Goal: Task Accomplishment & Management: Use online tool/utility

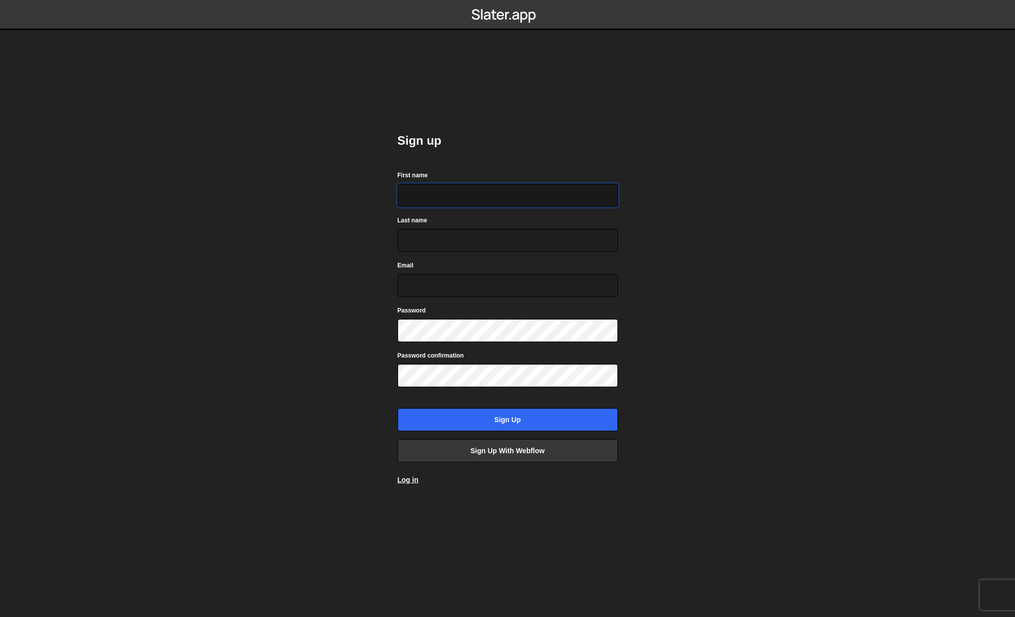
click at [440, 189] on input "First name" at bounding box center [508, 195] width 220 height 23
type input "James"
type input "Woods"
type input "james@fourstripes.com.au"
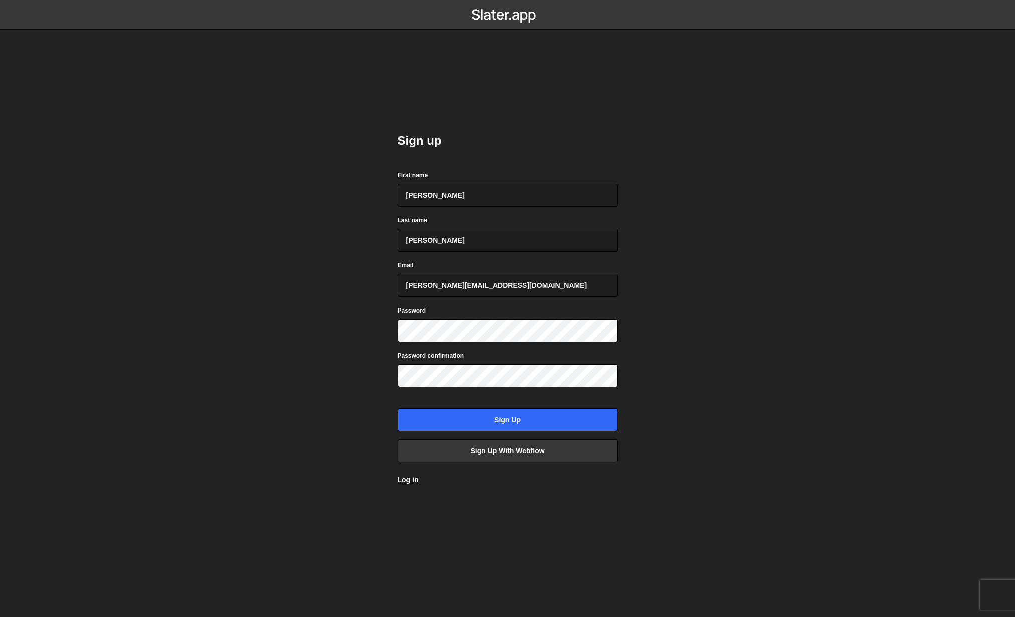
click at [341, 405] on body "Sign up First name James Last name Woods Email james@fourstripes.com.au Passwor…" at bounding box center [507, 308] width 1015 height 617
click at [455, 415] on input "Sign up" at bounding box center [508, 419] width 220 height 23
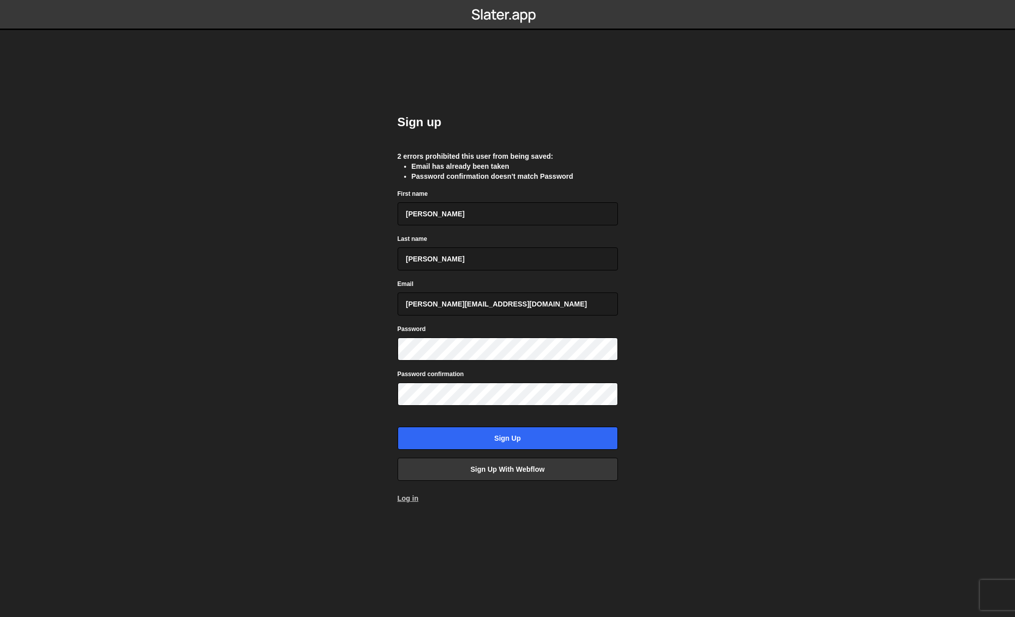
click at [411, 502] on link "Log in" at bounding box center [408, 498] width 21 height 8
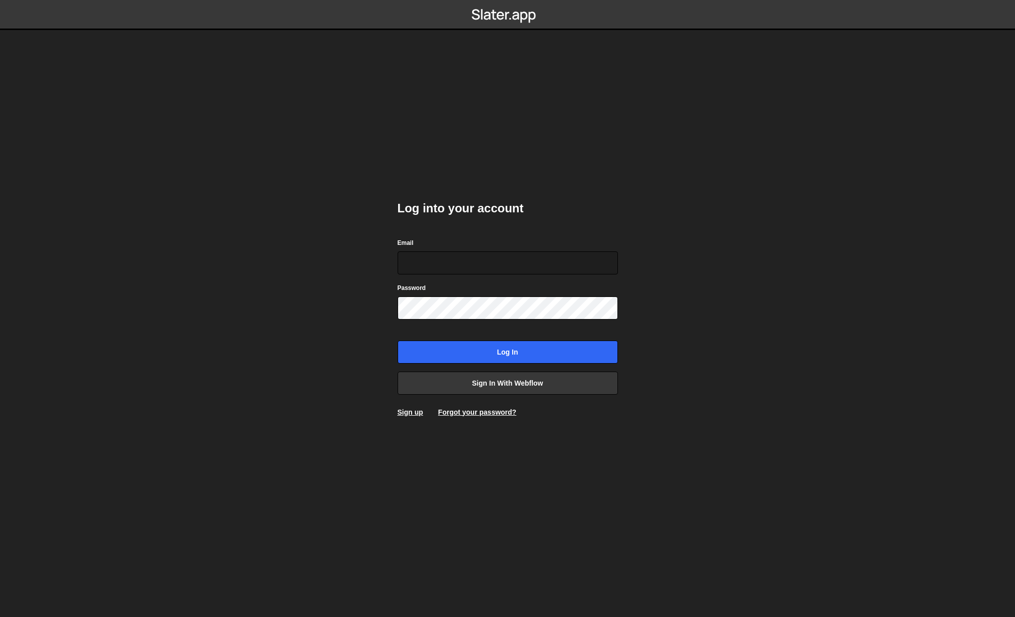
click at [321, 242] on body "Log into your account Email Password Log in Sign in with Webflow Sign up Forgot…" at bounding box center [507, 308] width 1015 height 617
click at [447, 256] on input "Email" at bounding box center [508, 262] width 220 height 23
type input "[PERSON_NAME][EMAIL_ADDRESS][DOMAIN_NAME]"
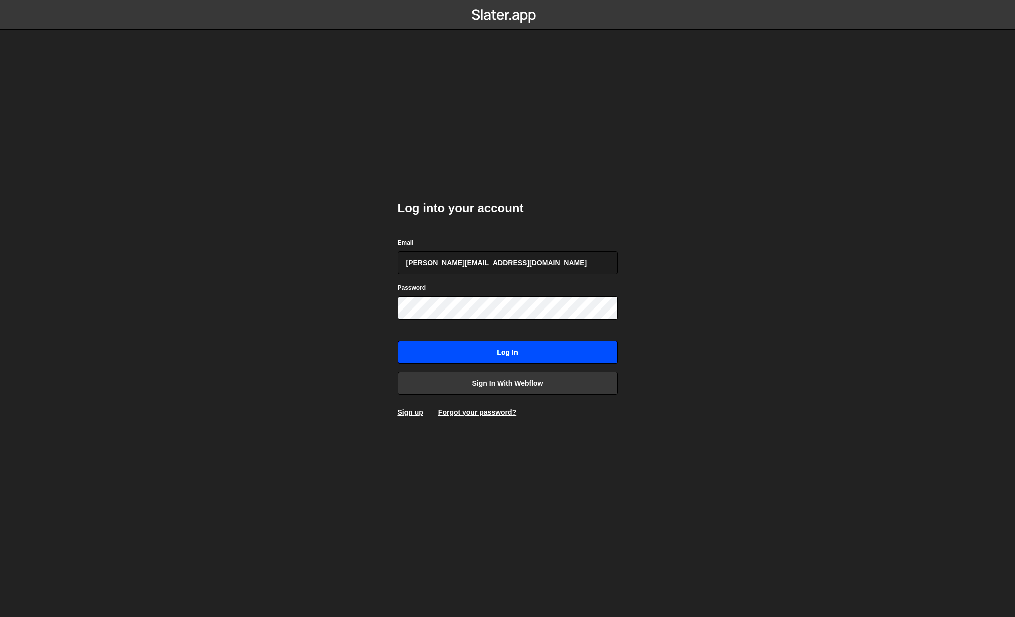
click at [552, 356] on input "Log in" at bounding box center [508, 352] width 220 height 23
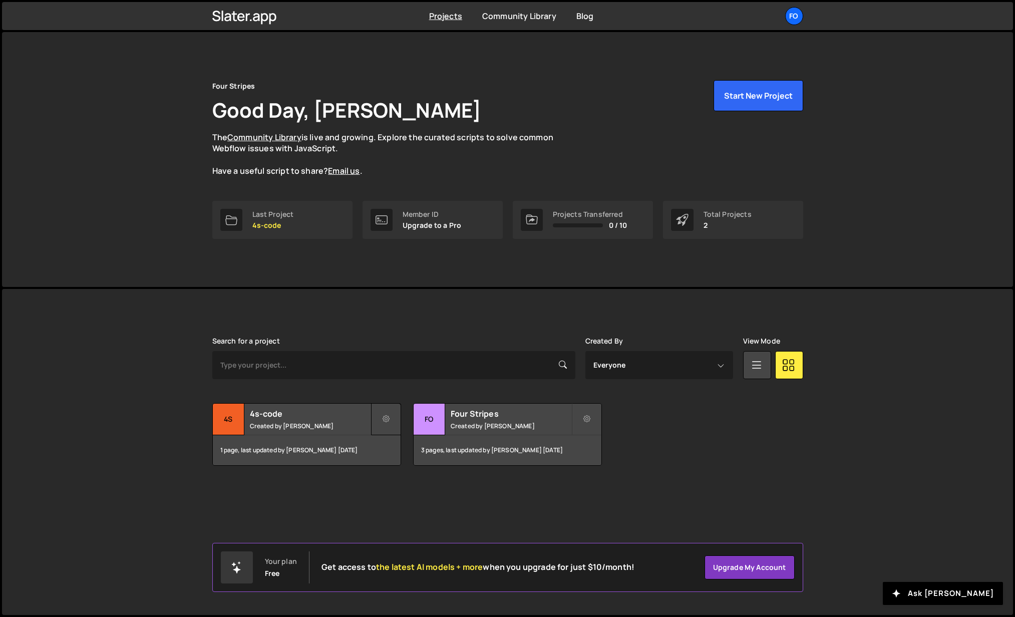
click at [385, 417] on icon at bounding box center [386, 419] width 7 height 10
click at [406, 477] on link "Delete Project" at bounding box center [431, 476] width 119 height 16
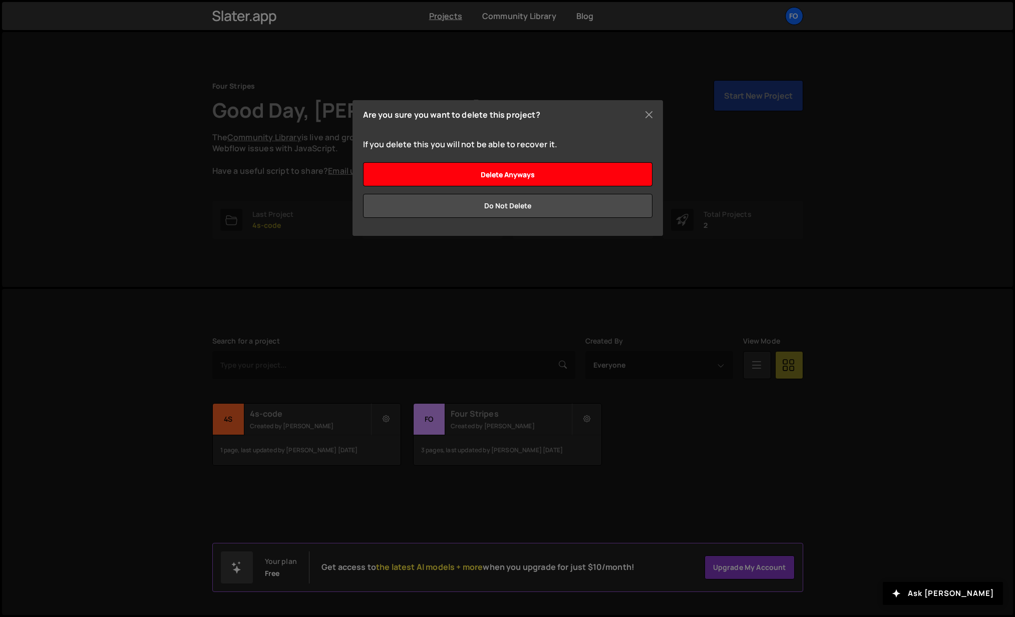
click at [508, 168] on input "Delete anyways" at bounding box center [507, 174] width 289 height 24
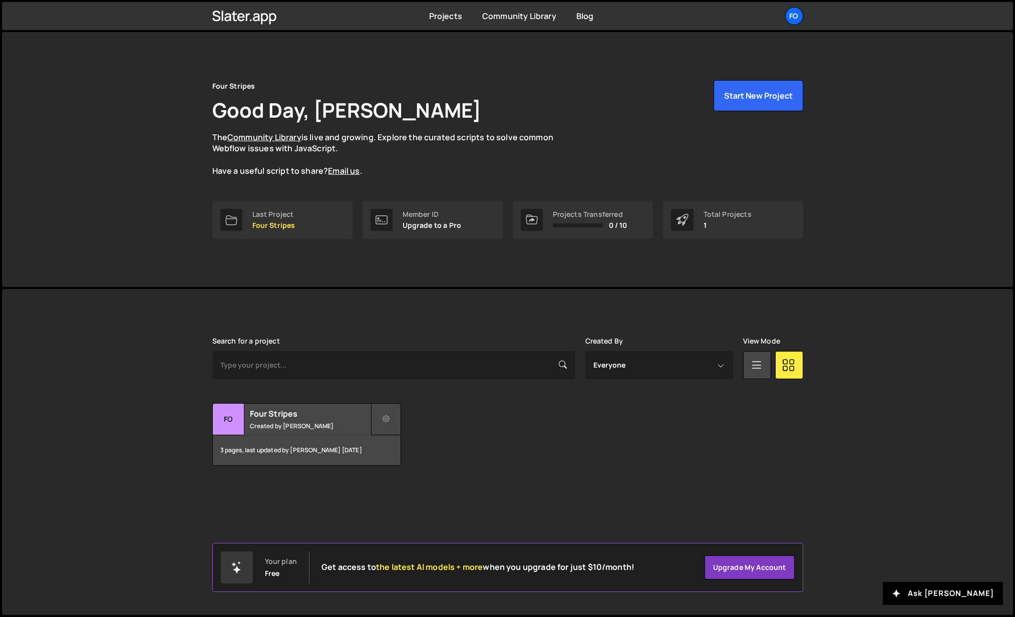
click at [400, 410] on button at bounding box center [386, 419] width 30 height 32
click at [401, 475] on link "Delete Project" at bounding box center [431, 476] width 119 height 16
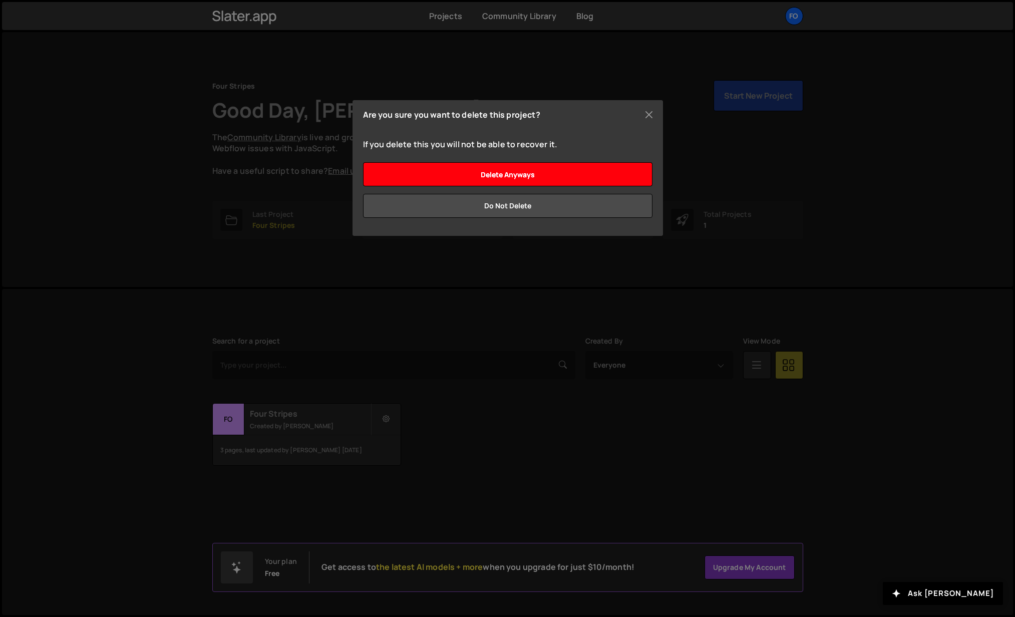
click at [503, 170] on input "Delete anyways" at bounding box center [507, 174] width 289 height 24
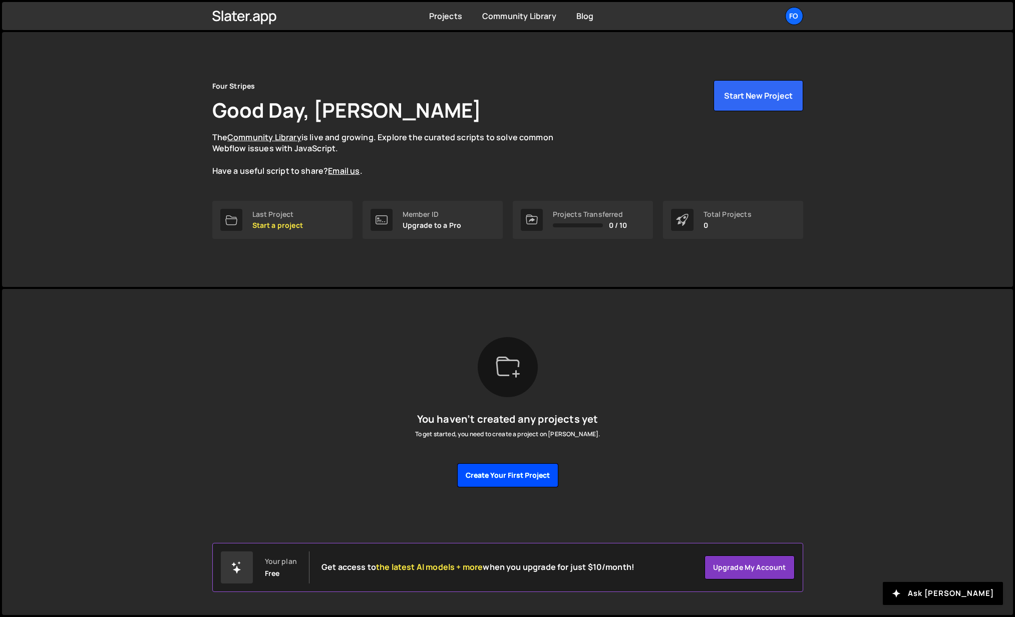
click at [505, 477] on button "Create your first project" at bounding box center [507, 475] width 101 height 24
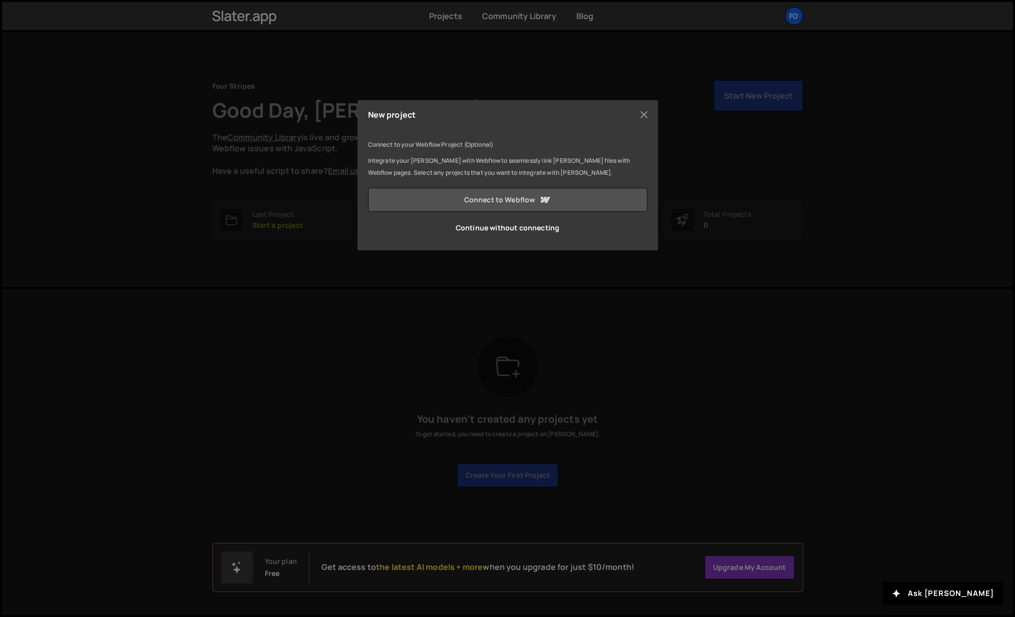
click at [494, 195] on link "Connect to Webflow" at bounding box center [507, 200] width 279 height 24
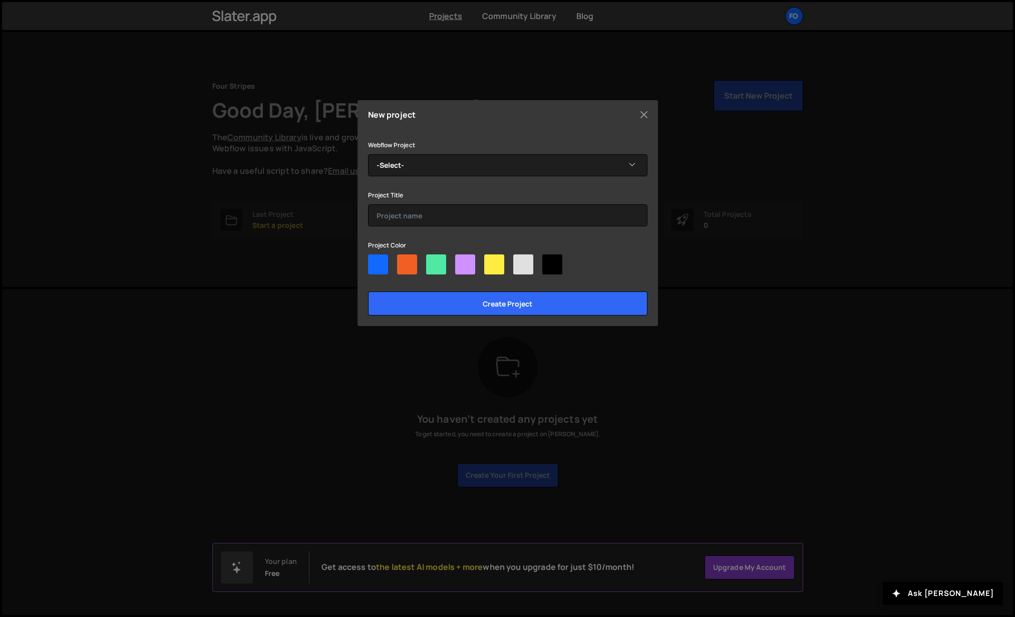
click at [374, 261] on div at bounding box center [378, 264] width 20 height 20
click at [374, 261] on input"] "radio" at bounding box center [371, 257] width 7 height 7
radio input"] "true"
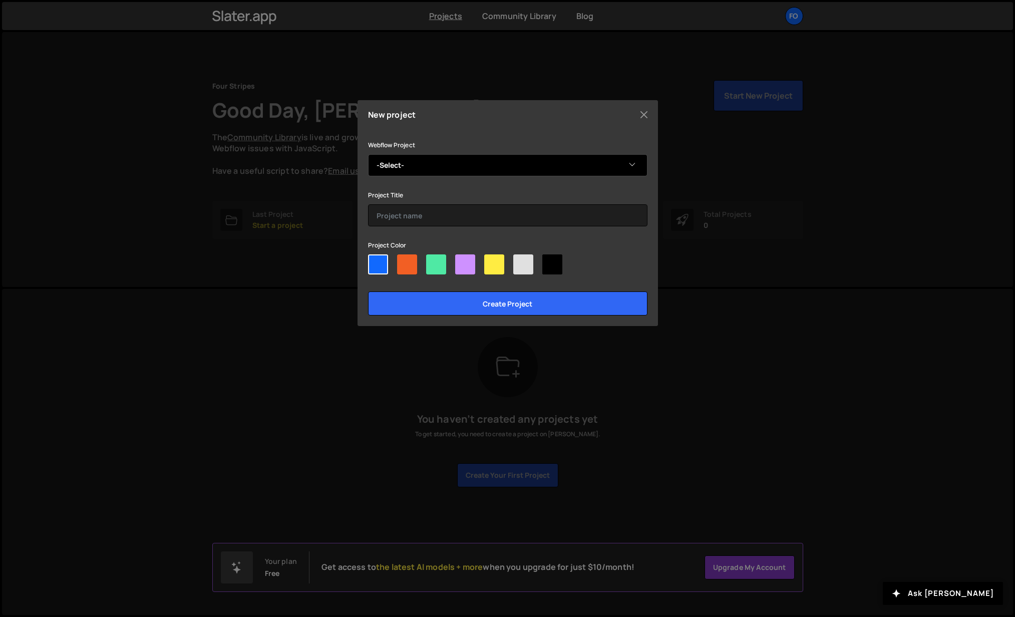
click at [434, 169] on select "-Select- Four Stripes" at bounding box center [507, 165] width 279 height 22
select select "687a5aaf5d6db4ffbd5a388b"
click at [368, 154] on select "-Select- Four Stripes" at bounding box center [507, 165] width 279 height 22
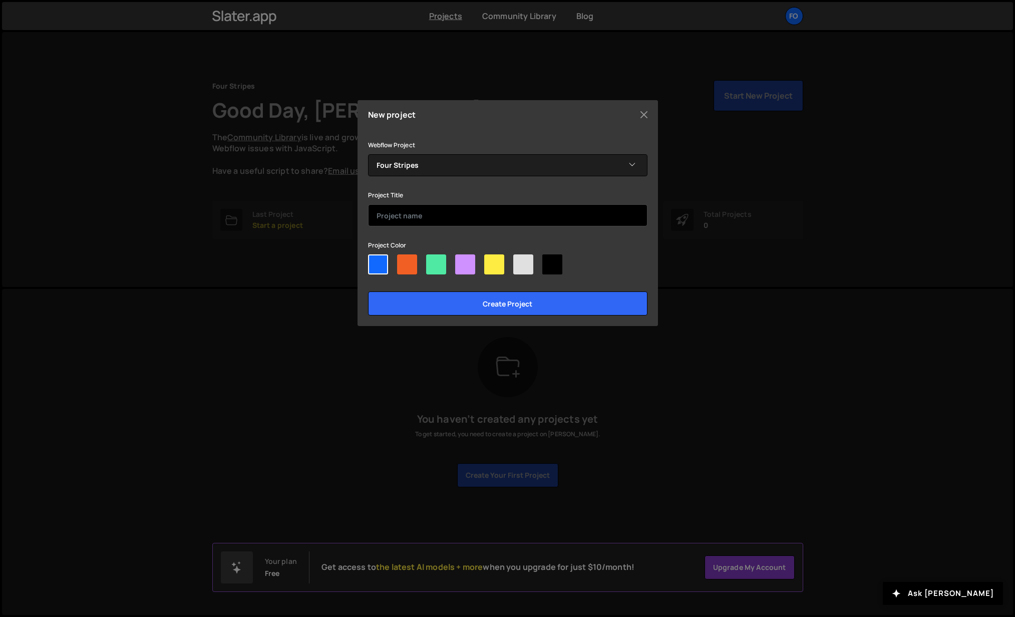
click at [406, 219] on input "text" at bounding box center [507, 215] width 279 height 22
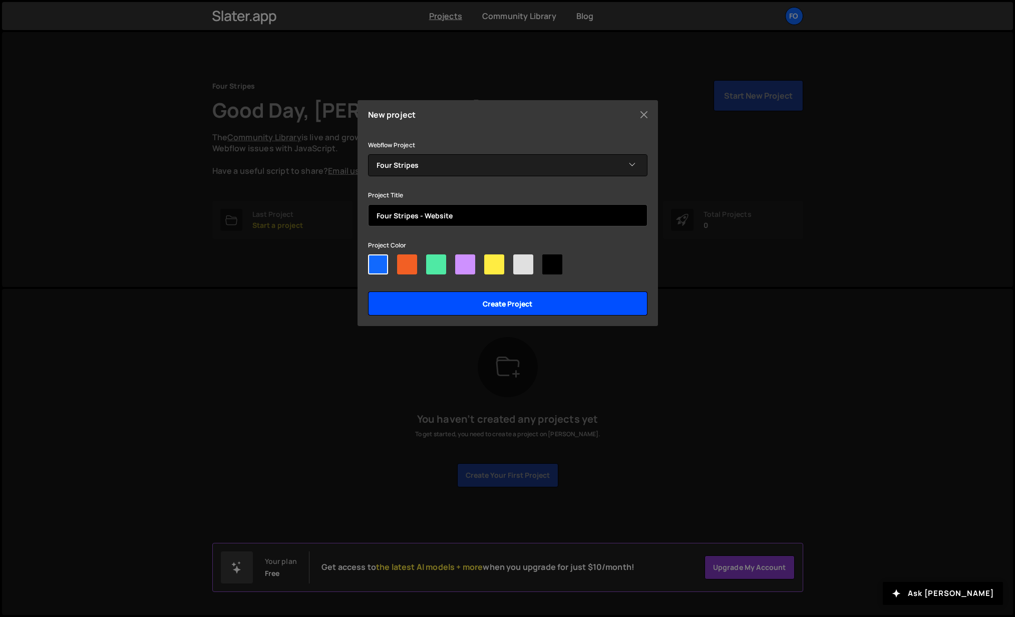
type input "Four Stripes - Website"
click at [515, 307] on input "Create project" at bounding box center [507, 303] width 279 height 24
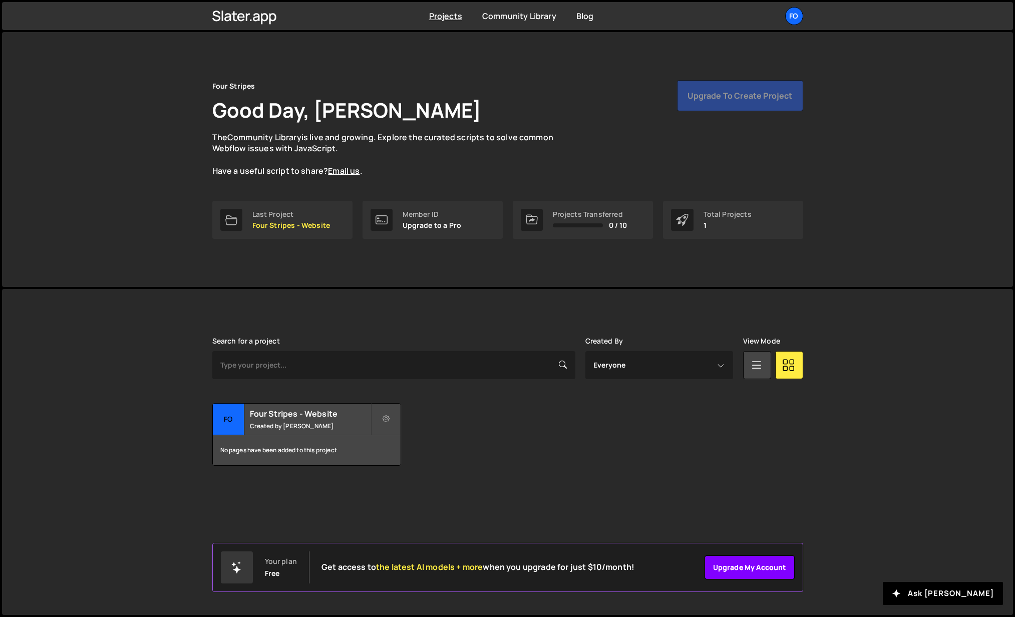
click at [751, 572] on link "Upgrade my account" at bounding box center [750, 567] width 90 height 24
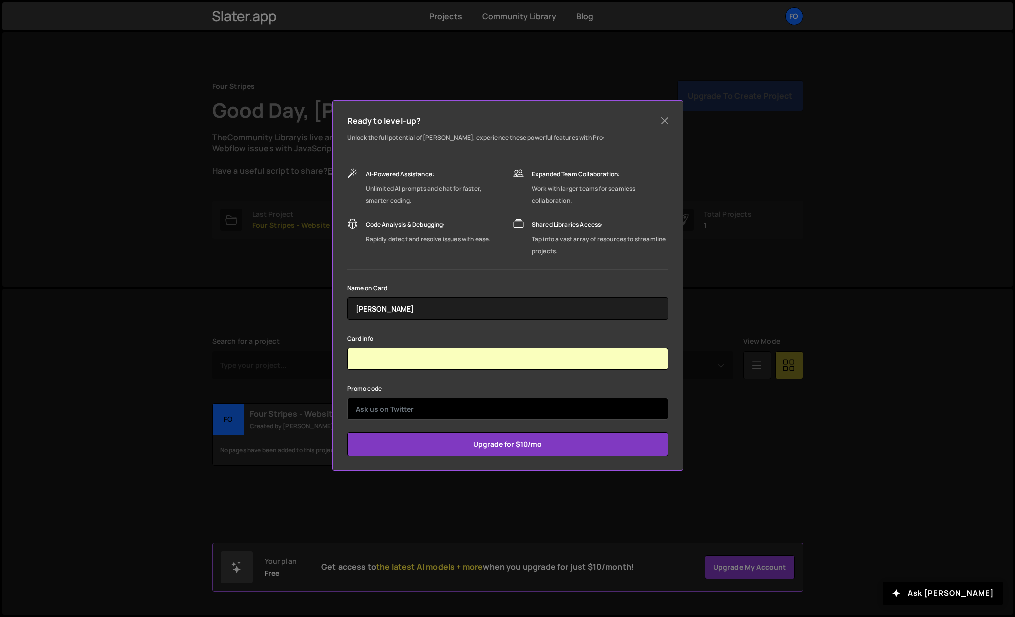
drag, startPoint x: 414, startPoint y: 410, endPoint x: 420, endPoint y: 411, distance: 6.5
click at [414, 410] on input "text" at bounding box center [507, 409] width 321 height 22
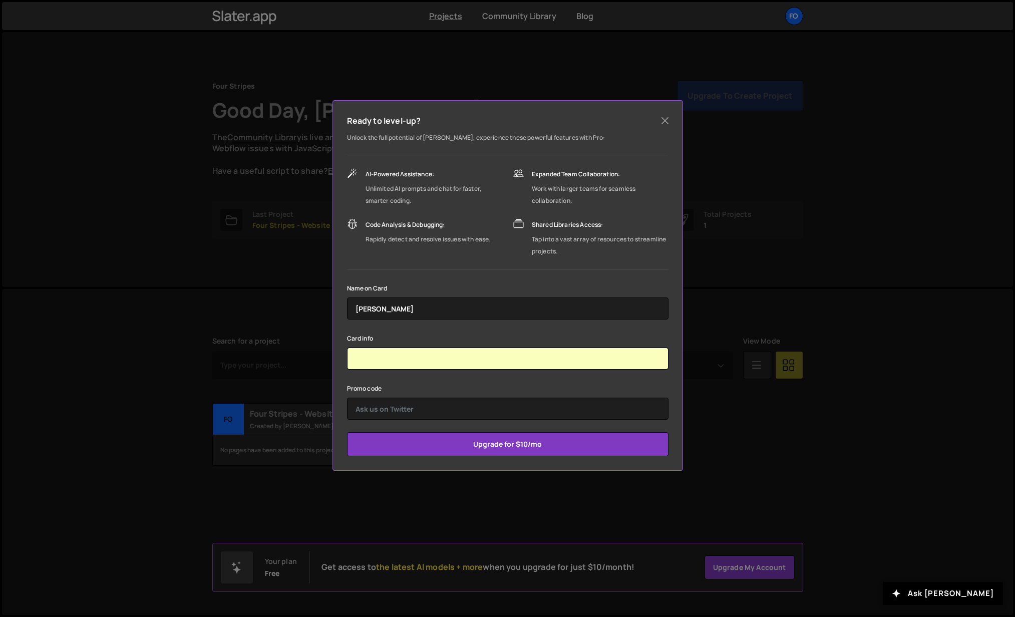
click at [409, 379] on form "Name on Card James Woods Card info Promo code Upgrade for $10/mo" at bounding box center [507, 369] width 321 height 174
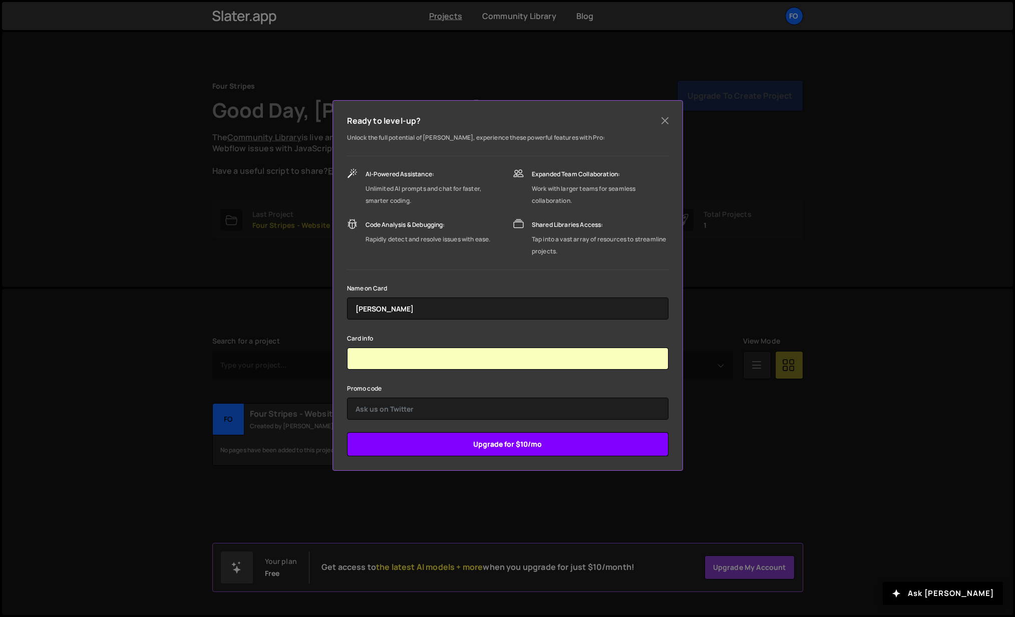
click at [515, 446] on input "Upgrade for $10/mo" at bounding box center [507, 444] width 321 height 24
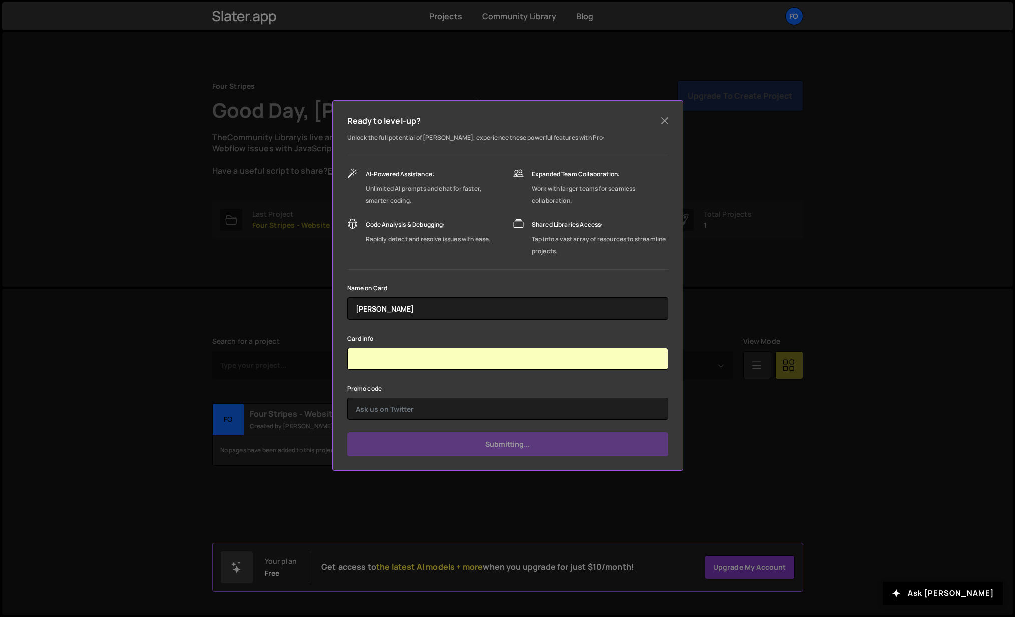
type input "Submit"
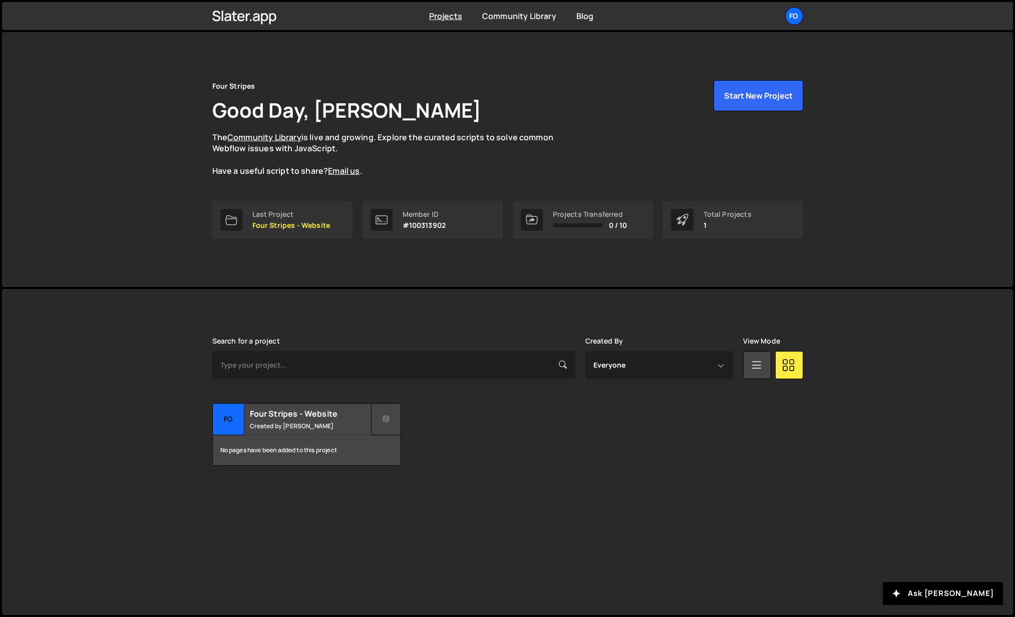
click at [385, 421] on icon at bounding box center [386, 419] width 7 height 10
click at [435, 457] on link "Edit Project" at bounding box center [431, 460] width 119 height 16
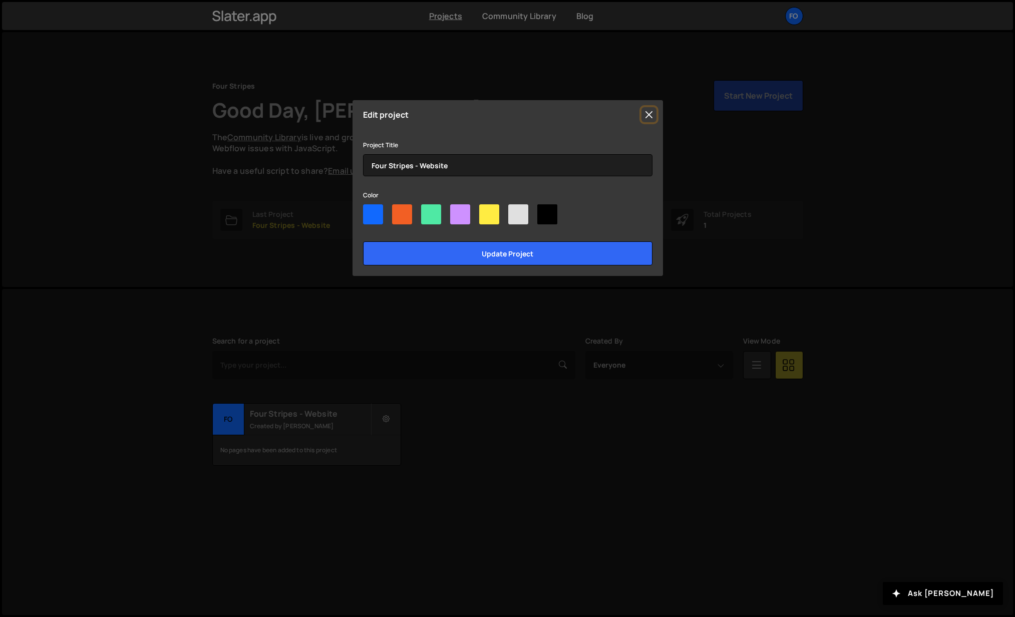
click at [646, 107] on button "Close" at bounding box center [648, 114] width 15 height 15
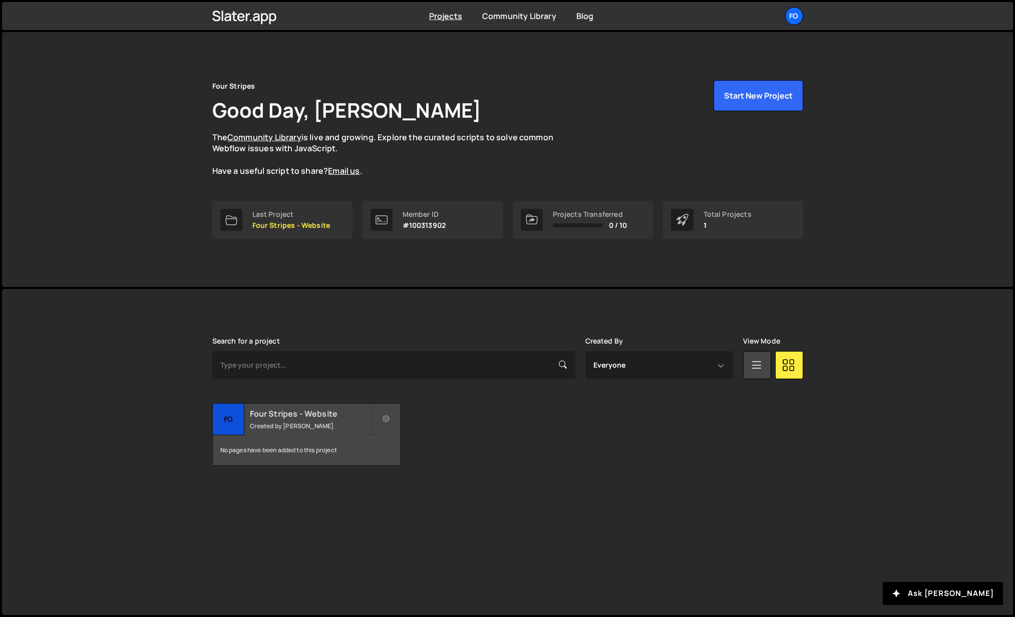
click at [299, 411] on h2 "Four Stripes - Website" at bounding box center [310, 413] width 121 height 11
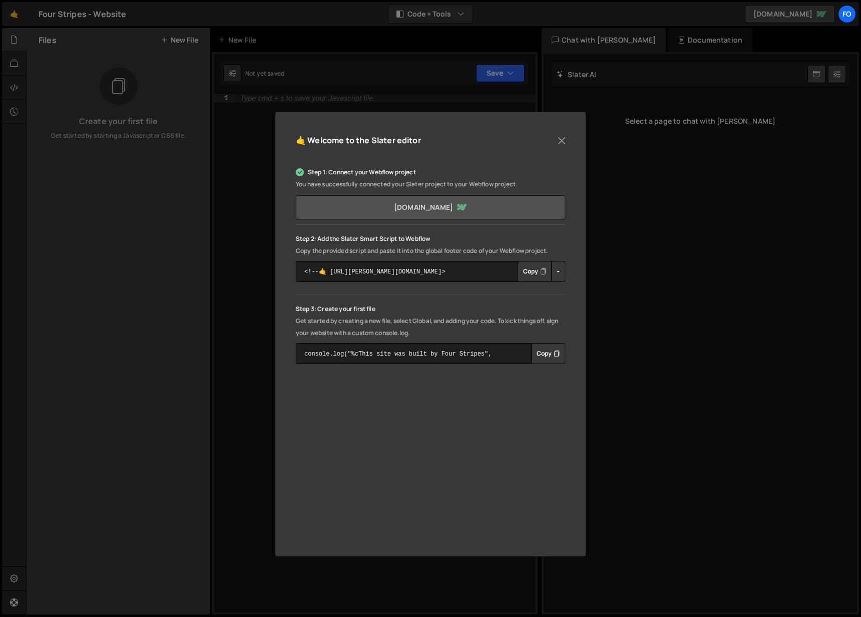
click at [418, 204] on link "4stripes.webflow.io" at bounding box center [430, 207] width 269 height 24
click at [390, 248] on p "Copy the provided script and paste it into the global footer code of your Webfl…" at bounding box center [430, 251] width 269 height 12
click at [341, 239] on p "Step 2: Add the Slater Smart Script to Webflow" at bounding box center [430, 239] width 269 height 12
click at [541, 272] on icon "Button group with nested dropdown" at bounding box center [543, 271] width 6 height 10
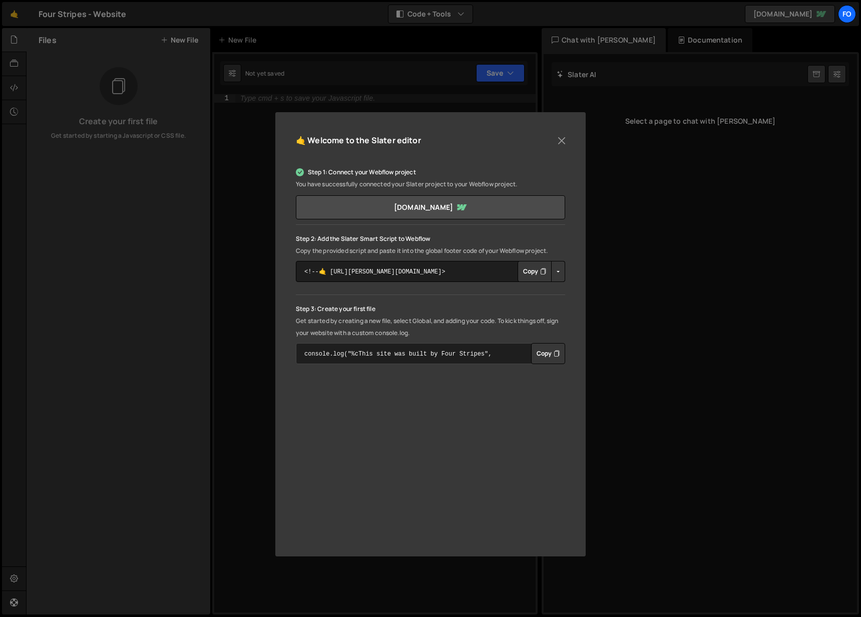
drag, startPoint x: 506, startPoint y: 355, endPoint x: 251, endPoint y: 348, distance: 254.5
click at [251, 348] on div "🤙 Welcome to the Slater editor Step 1: Connect your Webflow project You have su…" at bounding box center [430, 308] width 861 height 617
click at [353, 353] on textarea "console.log("%cThis site was built by Four Stripes", "background:blue;color:#ff…" at bounding box center [430, 353] width 269 height 21
click at [354, 353] on textarea "console.log("%cThis site was built by Four Stripes", "background:blue;color:#ff…" at bounding box center [430, 353] width 269 height 21
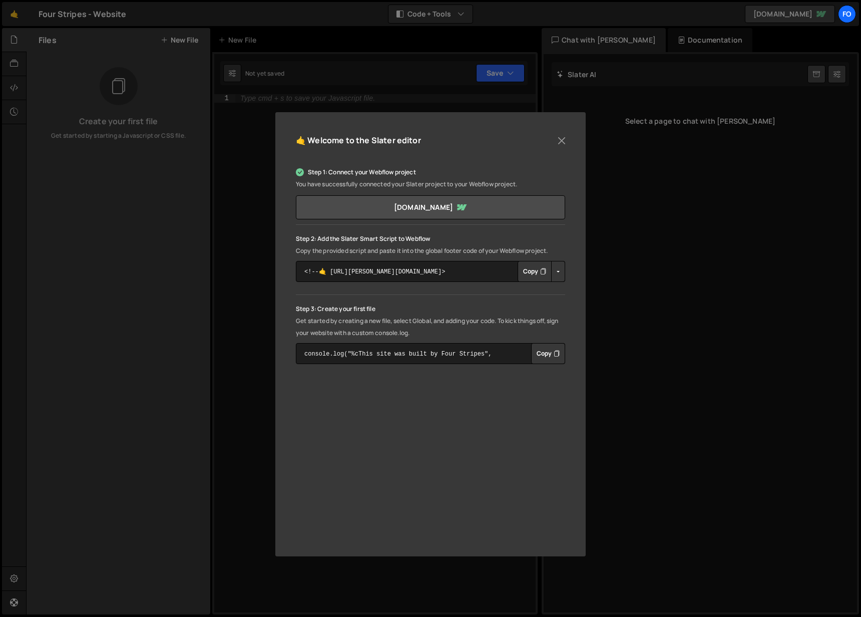
click at [546, 355] on button "Copy" at bounding box center [548, 353] width 34 height 21
click at [562, 134] on button "Close" at bounding box center [561, 140] width 15 height 15
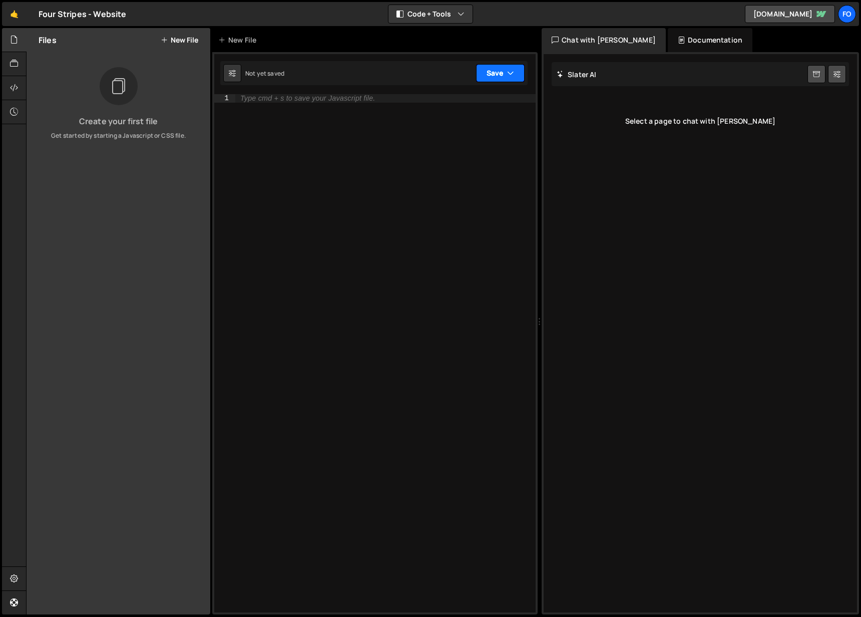
click at [522, 72] on button "Save" at bounding box center [500, 73] width 49 height 18
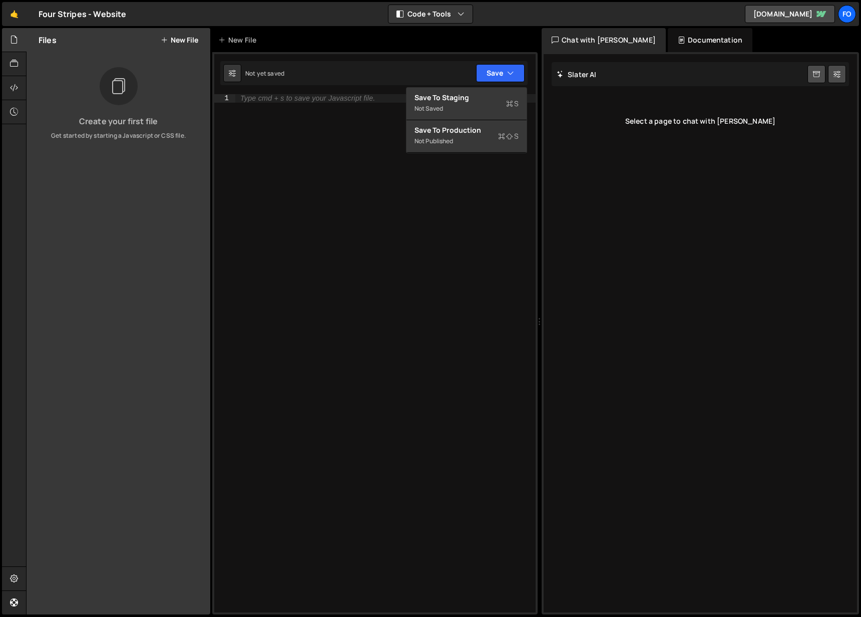
click at [140, 77] on div "Create your first file Get started by starting a Javascript or CSS file." at bounding box center [119, 103] width 184 height 73
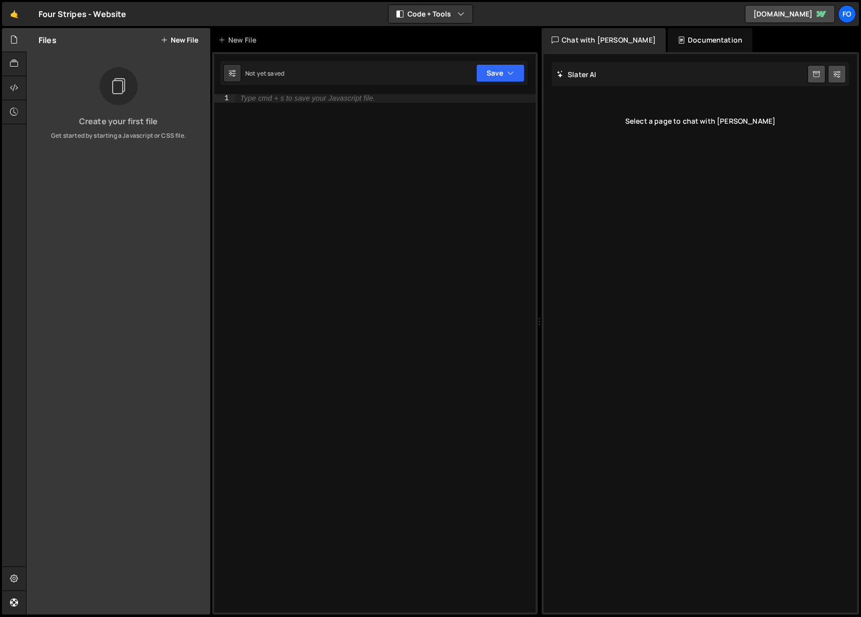
click at [182, 43] on button "New File" at bounding box center [180, 40] width 38 height 8
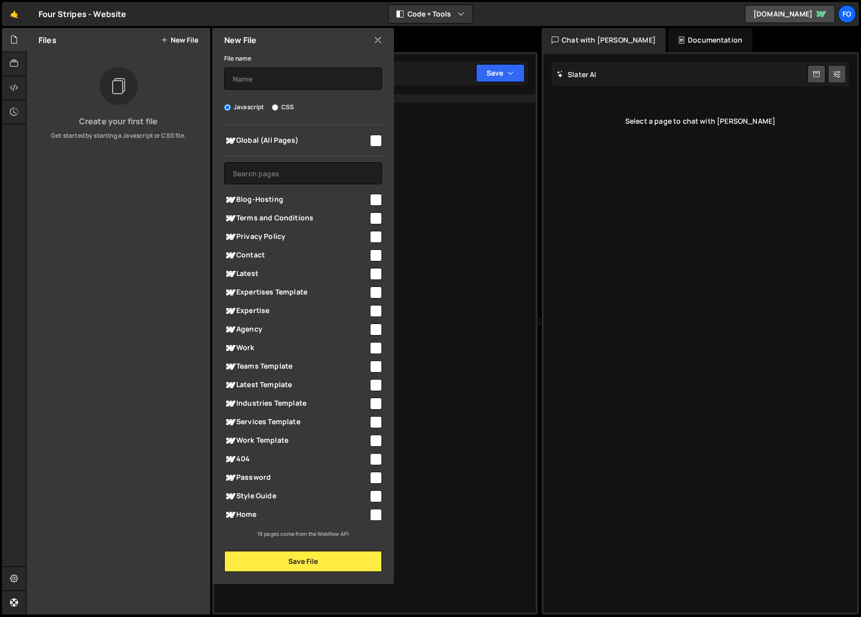
click at [379, 140] on input "checkbox" at bounding box center [376, 141] width 12 height 12
checkbox input "true"
click at [293, 564] on button "Save File" at bounding box center [303, 561] width 158 height 21
click at [245, 79] on input "text" at bounding box center [303, 79] width 158 height 22
type input "G"
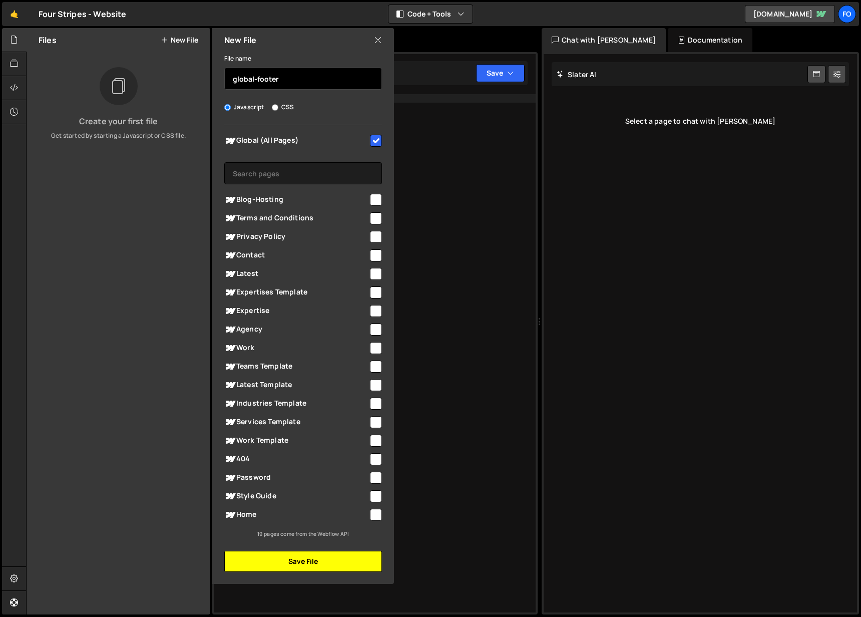
type input "global-footer"
click at [315, 563] on button "Save File" at bounding box center [303, 561] width 158 height 21
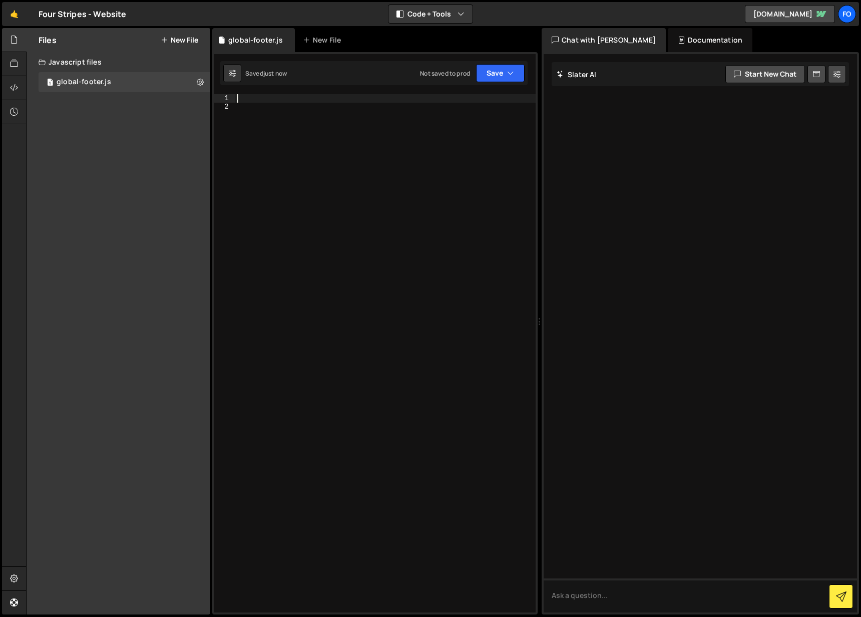
click at [263, 101] on div at bounding box center [385, 361] width 300 height 535
paste textarea
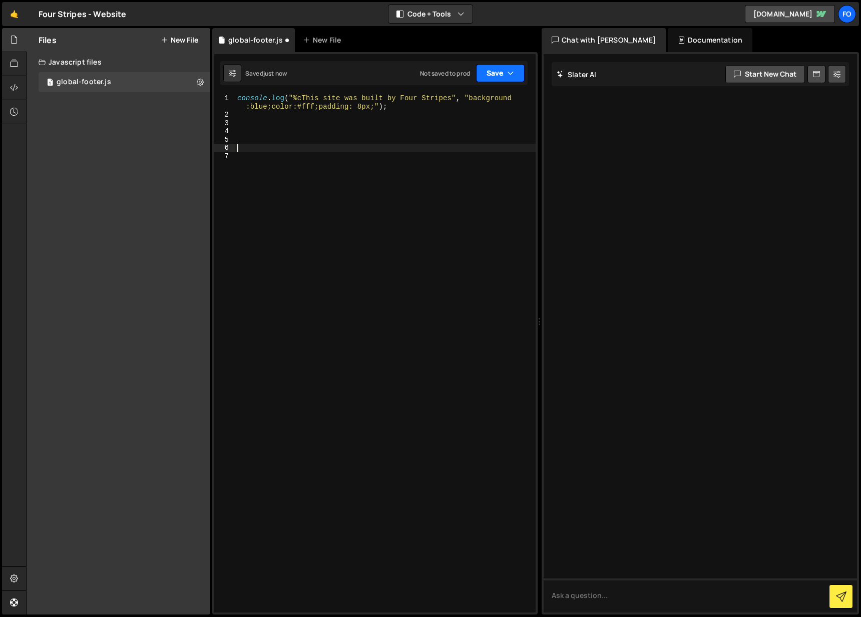
click at [487, 69] on button "Save" at bounding box center [500, 73] width 49 height 18
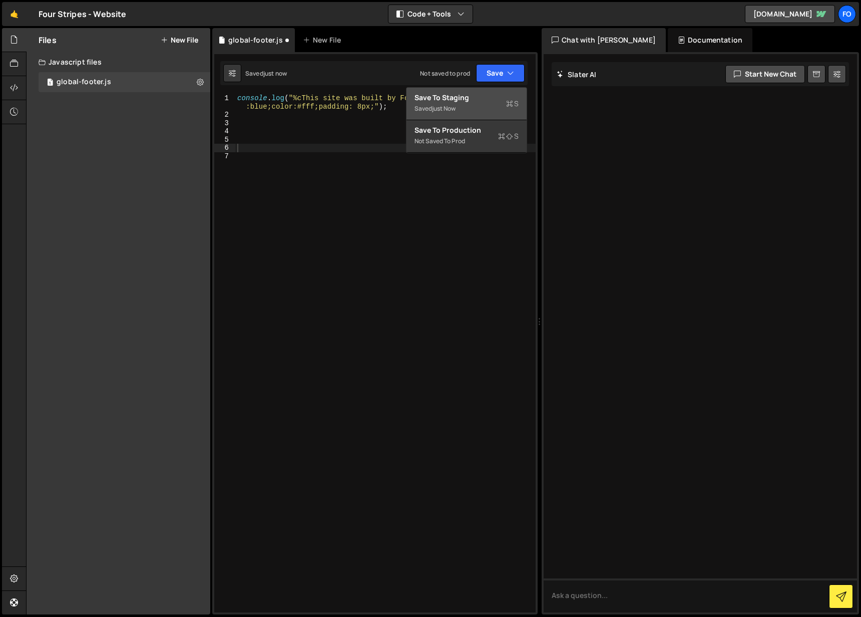
click at [440, 103] on div "Saved just now" at bounding box center [467, 109] width 104 height 12
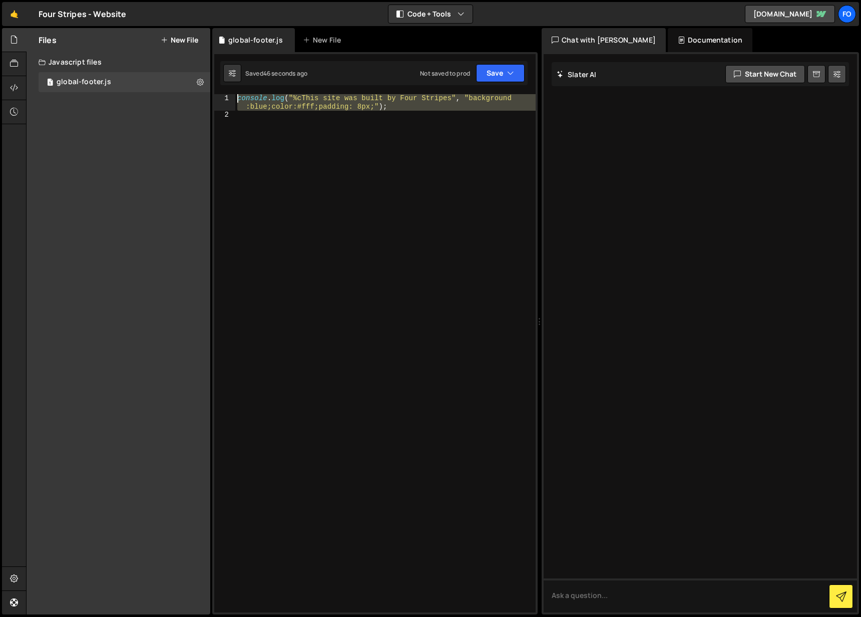
drag, startPoint x: 300, startPoint y: 88, endPoint x: 225, endPoint y: 61, distance: 79.8
click at [225, 61] on div "Debug Explain Copy global-footer.js New File Saved 46 seconds ago Not saved to …" at bounding box center [375, 321] width 326 height 587
type textarea "console.log("%cThis site was built by Four Stripes", "background:blue;color:#ff…"
click at [409, 198] on div "console . log ( "%cThis site was built by Four Stripes" , "background :blue;col…" at bounding box center [385, 353] width 300 height 518
drag, startPoint x: 422, startPoint y: 200, endPoint x: 221, endPoint y: 35, distance: 260.5
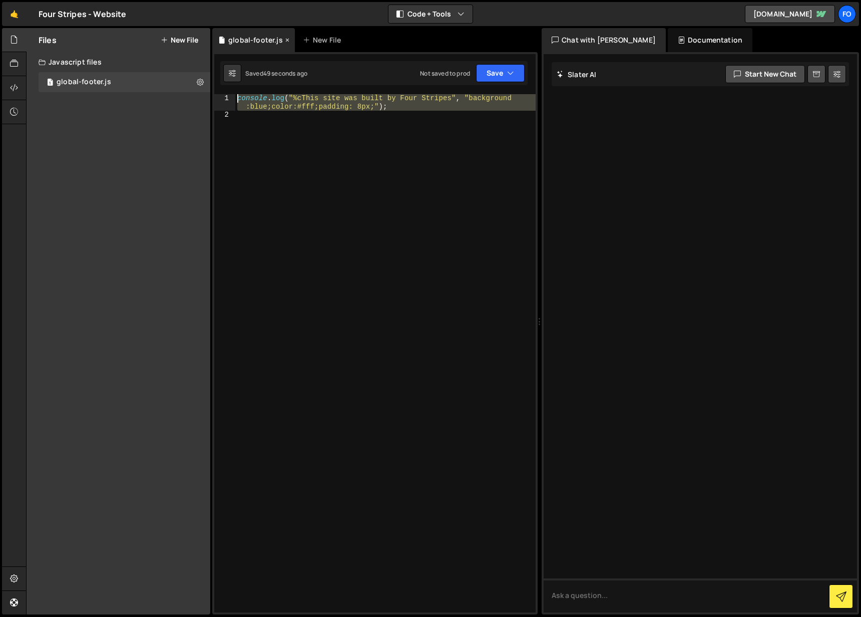
click at [221, 35] on div "Debug Explain Copy global-footer.js New File Saved 49 seconds ago Not saved to …" at bounding box center [375, 321] width 326 height 587
type textarea "console.log("%cThis site was built by Four Stripes", "background:blue;color:#ff…"
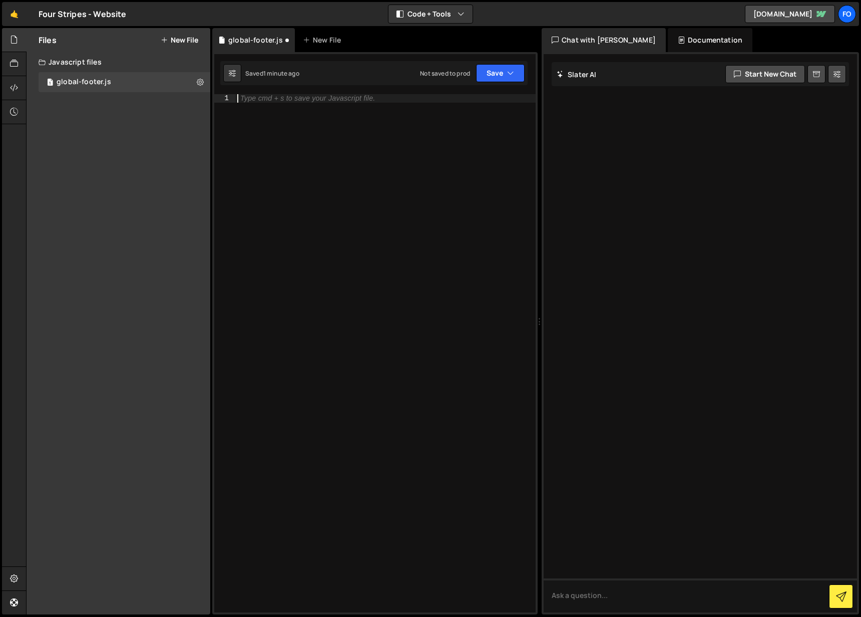
click at [337, 120] on div "Type cmd + s to save your Javascript file." at bounding box center [385, 361] width 300 height 535
click at [343, 269] on div "Type cmd + s to save your Javascript file." at bounding box center [385, 361] width 300 height 535
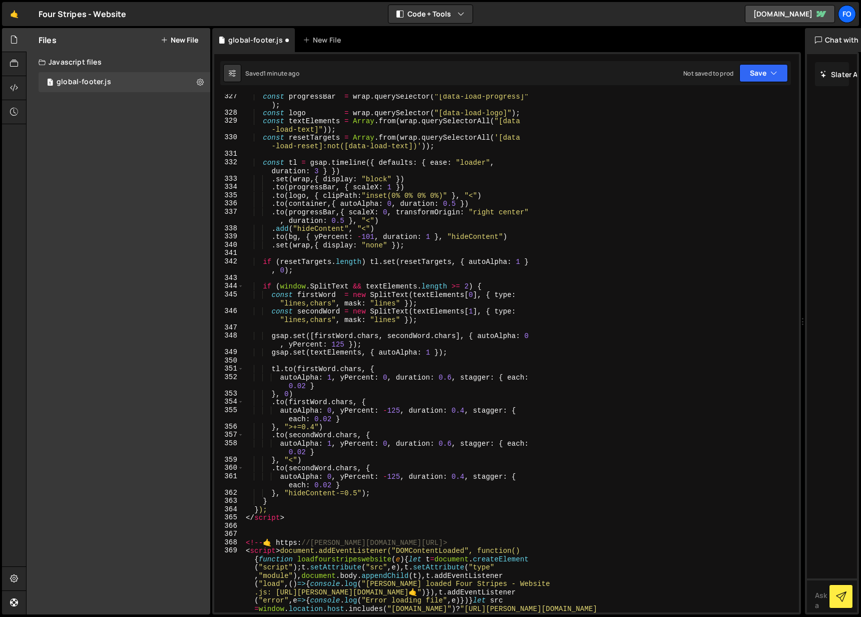
drag, startPoint x: 540, startPoint y: 221, endPoint x: 728, endPoint y: 221, distance: 188.3
click at [762, 223] on div "Files New File Create your first file Get started by starting a Javascript or C…" at bounding box center [443, 321] width 835 height 587
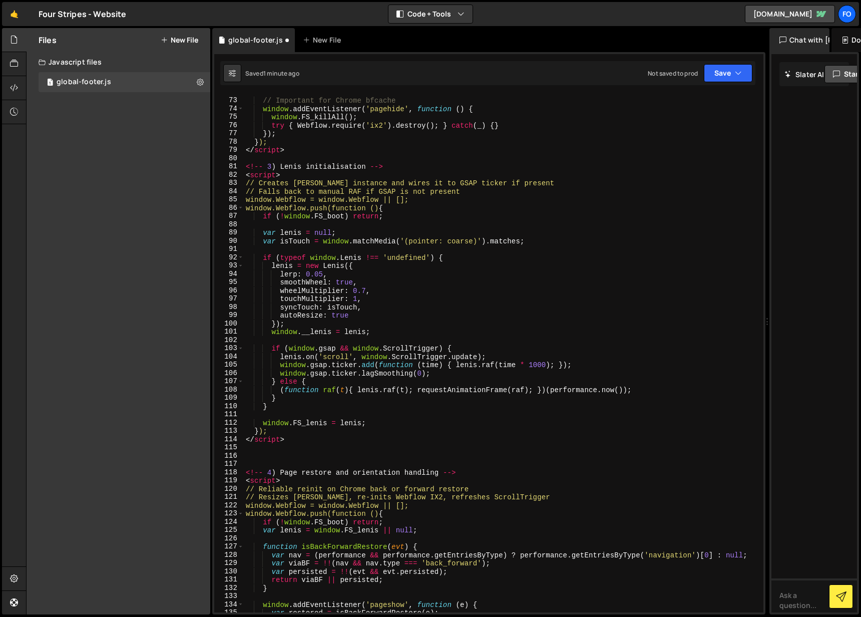
scroll to position [0, 0]
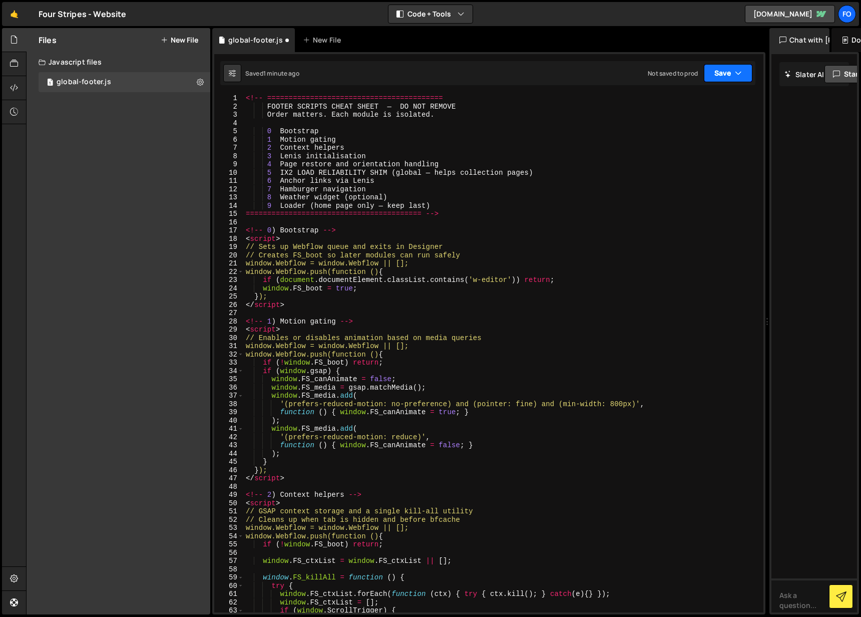
click at [720, 72] on button "Save" at bounding box center [728, 73] width 49 height 18
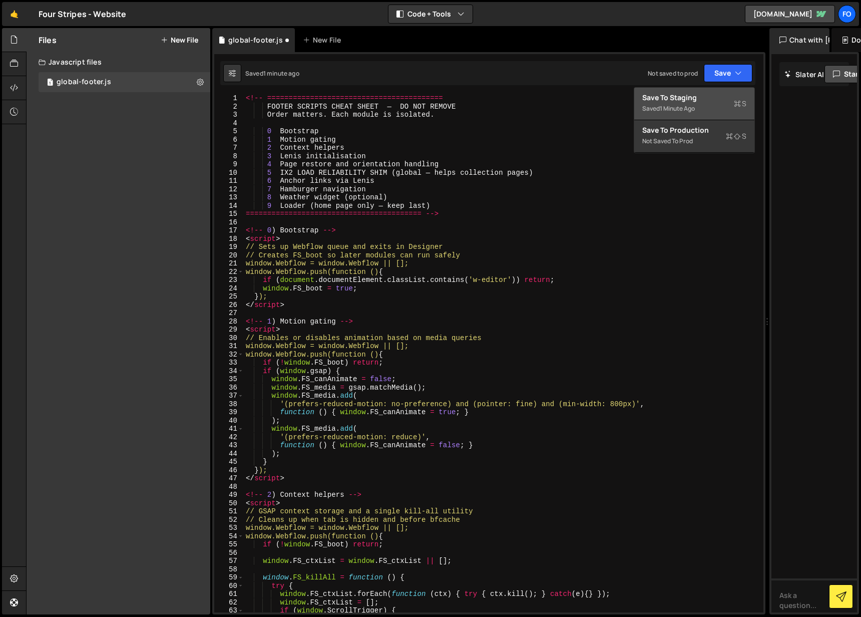
click at [691, 100] on div "Save to Staging S" at bounding box center [694, 98] width 104 height 10
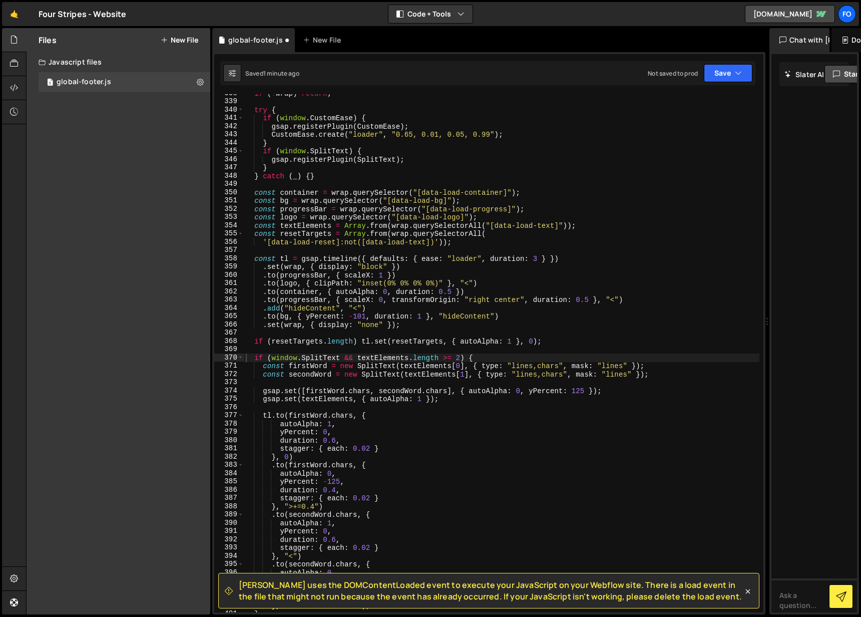
scroll to position [2790, 0]
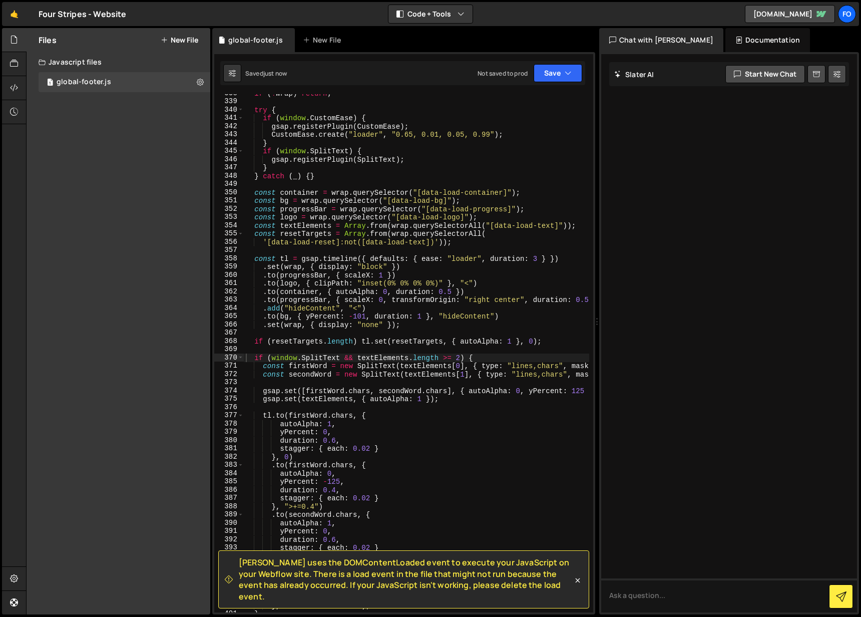
drag, startPoint x: 769, startPoint y: 321, endPoint x: 591, endPoint y: 320, distance: 177.3
click at [591, 320] on div "Files New File Create your first file Get started by starting a Javascript or C…" at bounding box center [443, 321] width 835 height 587
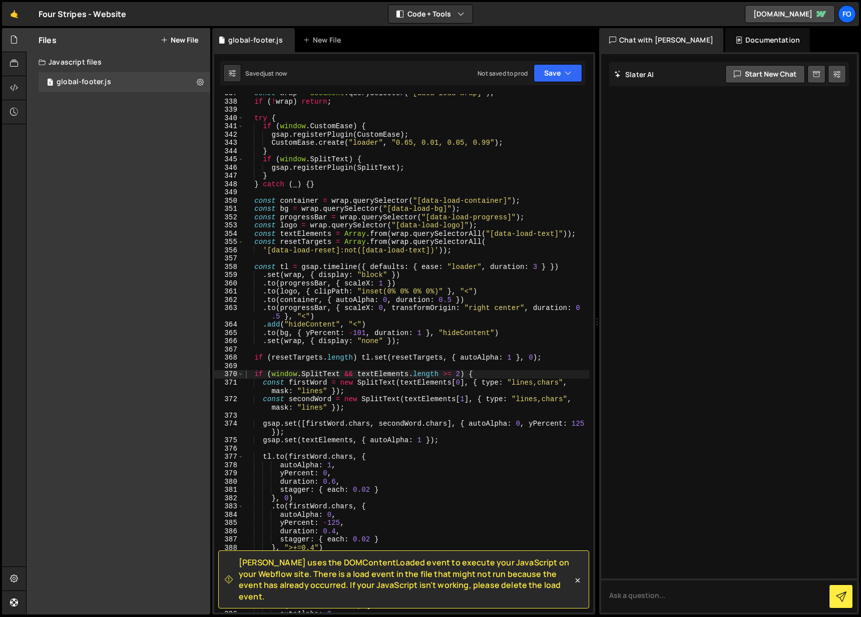
scroll to position [2897, 0]
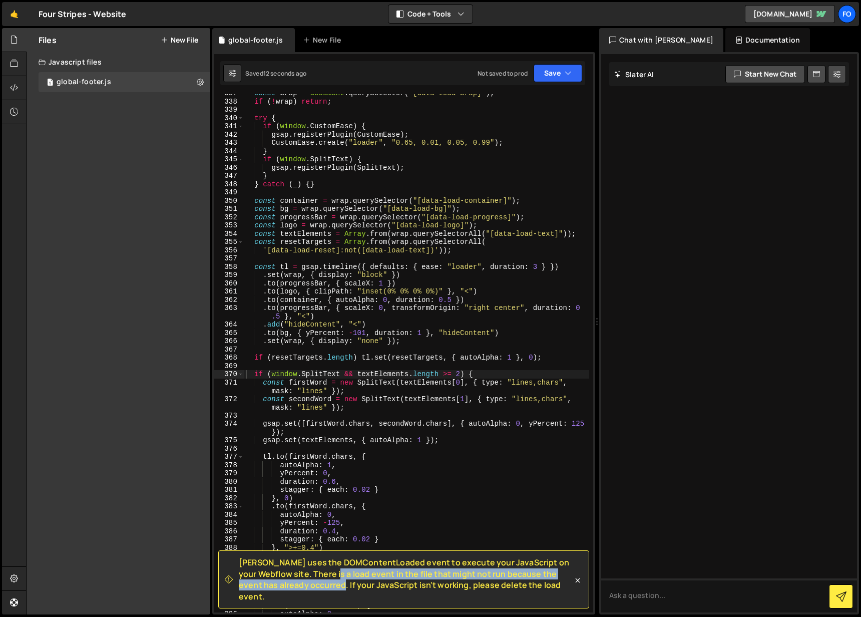
drag, startPoint x: 342, startPoint y: 586, endPoint x: 288, endPoint y: 598, distance: 54.8
click at [288, 598] on span "Slater uses the DOMContentLoaded event to execute your JavaScript on your Webfl…" at bounding box center [406, 579] width 334 height 45
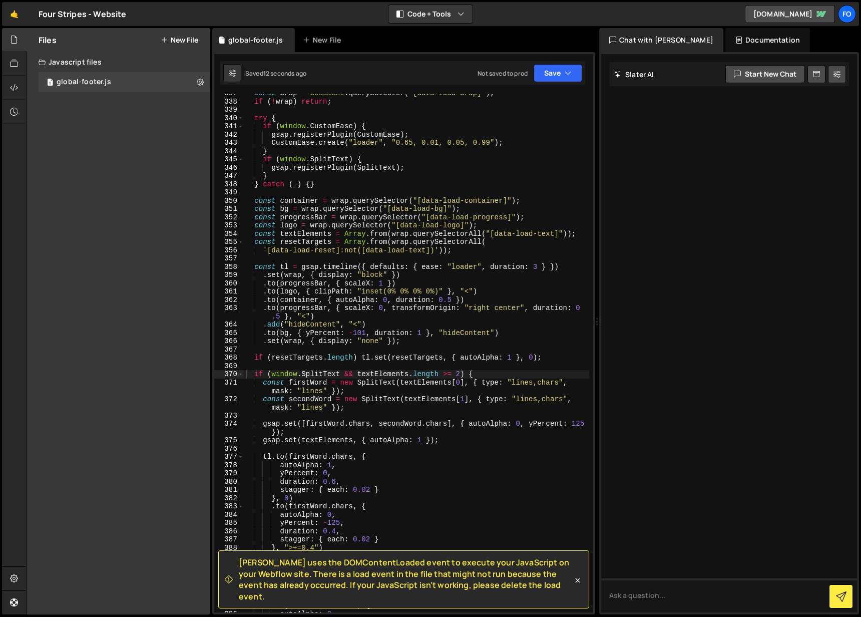
click at [288, 597] on span "Slater uses the DOMContentLoaded event to execute your JavaScript on your Webfl…" at bounding box center [406, 579] width 334 height 45
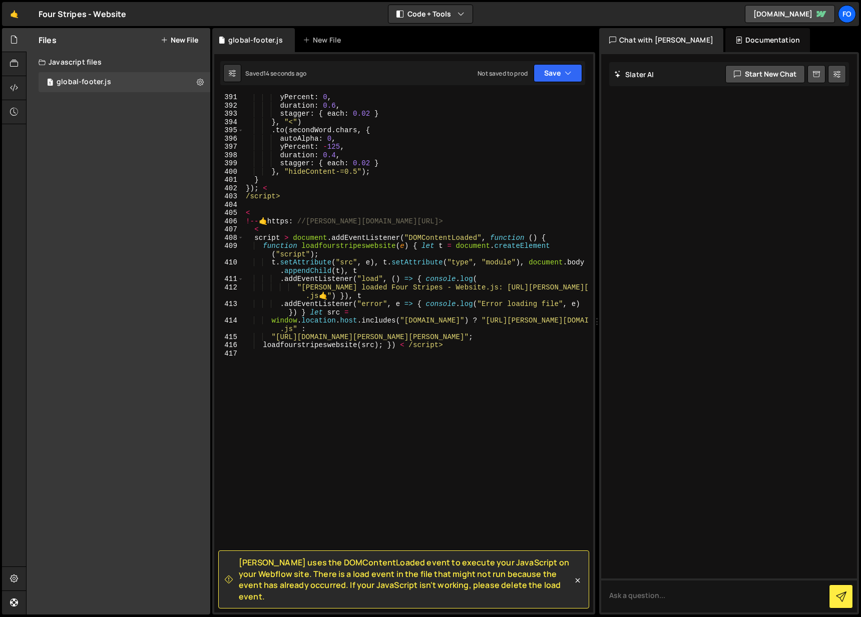
scroll to position [3372, 0]
click at [431, 371] on div "yPercent : 0 , duration : 0.6 , stagger : { each : 0.02 } } , "<" ) . to ( seco…" at bounding box center [417, 360] width 346 height 535
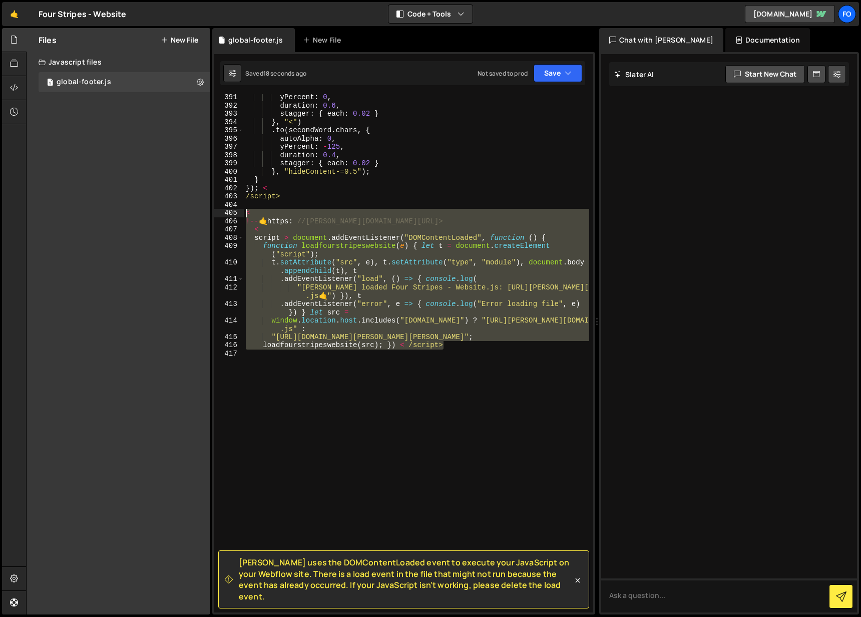
drag, startPoint x: 482, startPoint y: 345, endPoint x: 218, endPoint y: 215, distance: 294.3
click at [218, 215] on div "391 392 393 394 395 396 397 398 399 400 401 402 403 404 405 406 407 408 409 410…" at bounding box center [403, 353] width 379 height 518
type textarea "< !--🤙https: //slater.app/17235.js-->"
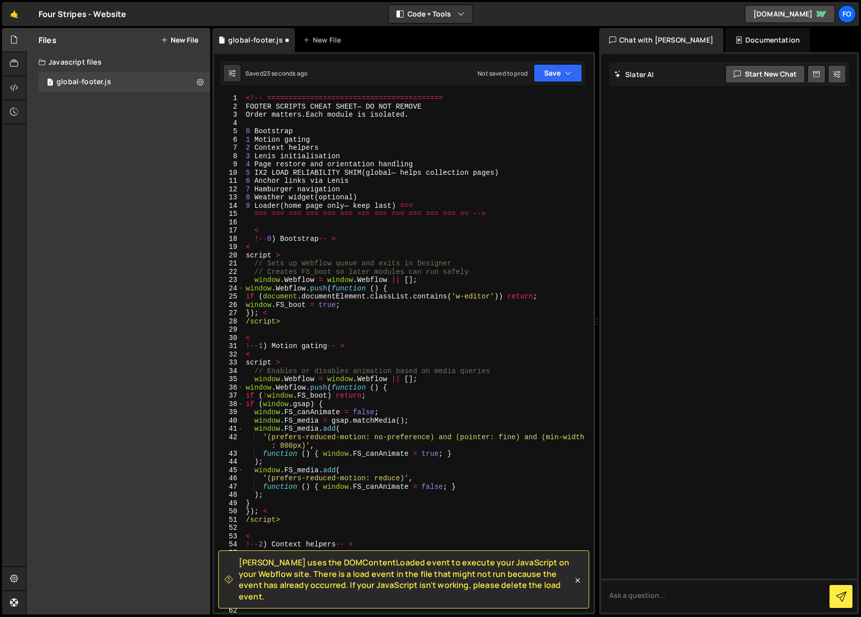
scroll to position [0, 0]
click at [423, 225] on div "<!-- ========================================= FOOTER SCRIPTS CHEAT SHEET— DO N…" at bounding box center [417, 361] width 346 height 535
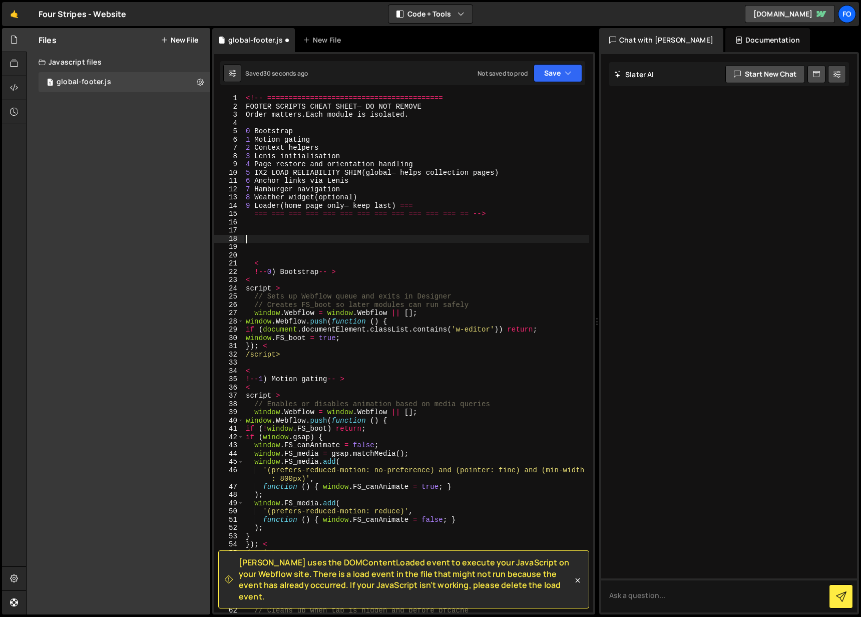
click at [244, 97] on div "<!-- ========================================= FOOTER SCRIPTS CHEAT SHEET— DO N…" at bounding box center [417, 361] width 346 height 535
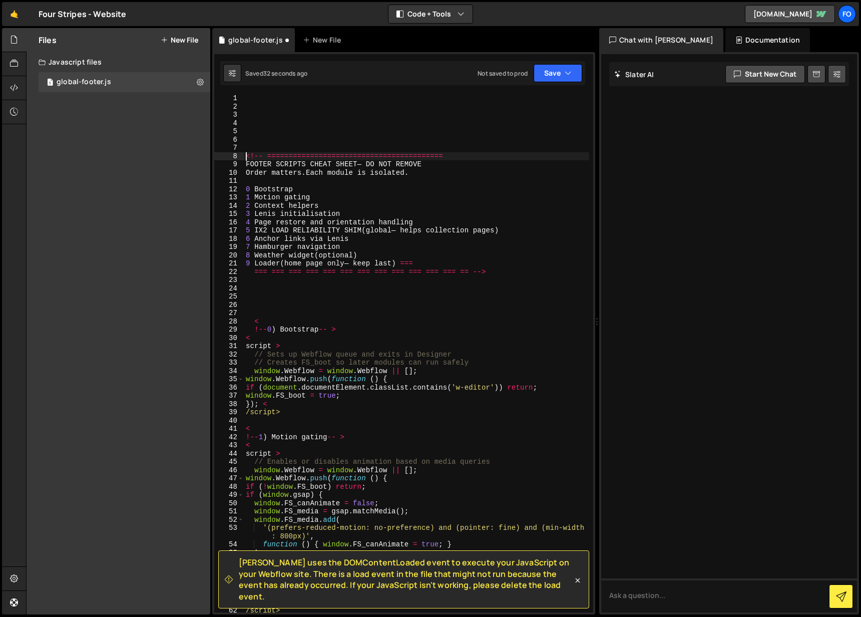
type textarea "<!-- ========================================="
click at [298, 100] on div "<!-- ========================================= FOOTER SCRIPTS CHEAT SHEET— DO N…" at bounding box center [417, 361] width 346 height 535
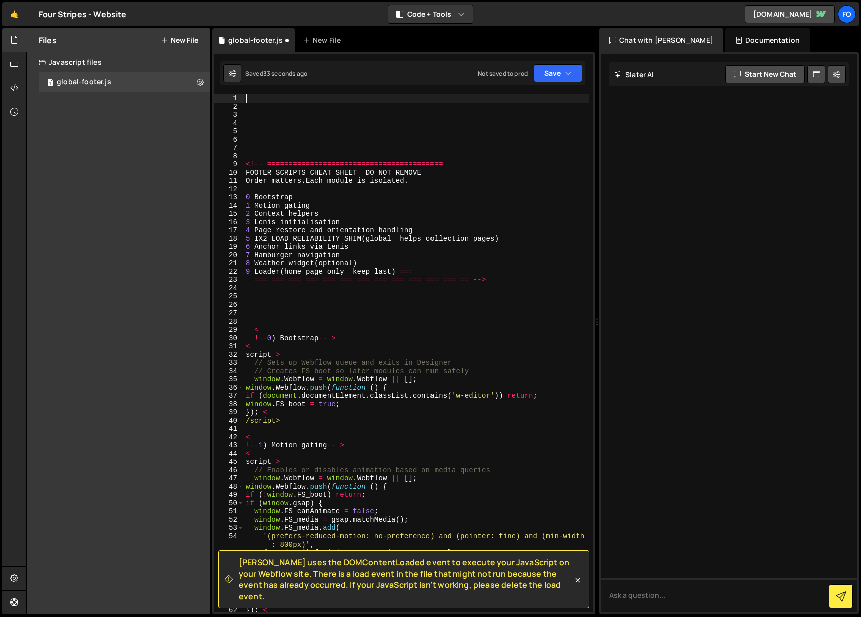
paste textarea "loadfourstripeswebsite(src); }) < /script>"
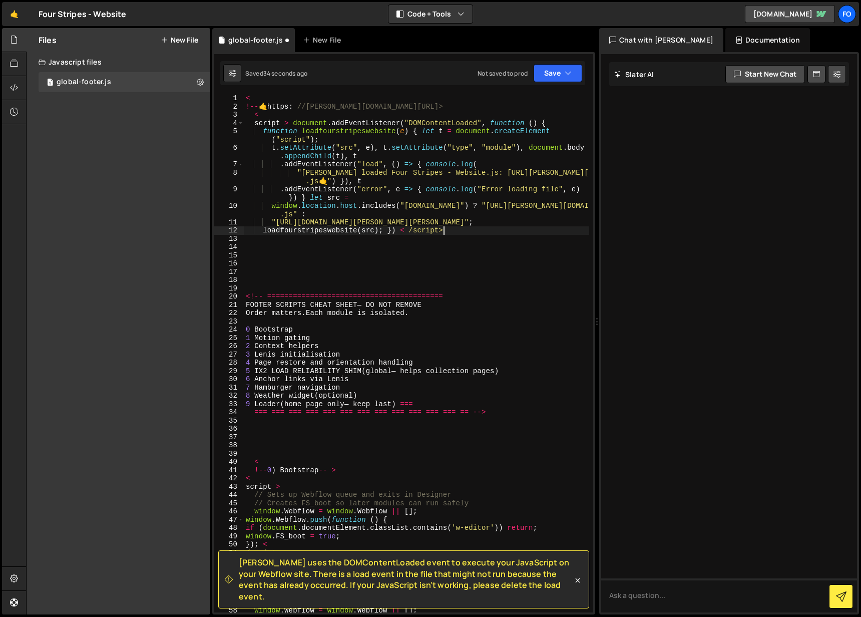
type textarea "loadfourstripeswebsite(src); }) < /script>"
click at [704, 135] on div at bounding box center [729, 333] width 256 height 558
click at [732, 593] on textarea at bounding box center [729, 595] width 256 height 34
type textarea "review my code"
click at [844, 595] on icon at bounding box center [841, 596] width 11 height 11
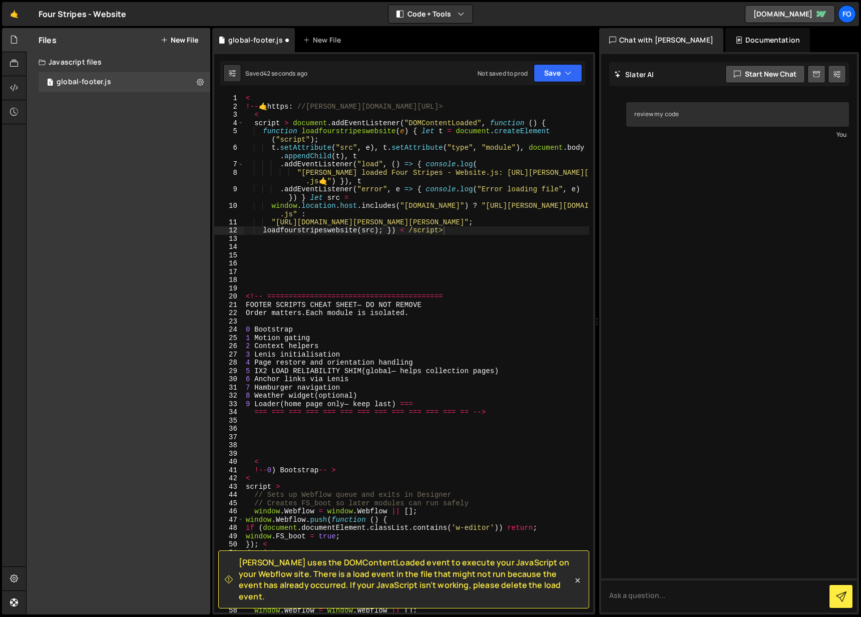
click at [455, 271] on div "< !-- 🤙 https : //slater.app/17235.js--> < script > document . addEventListener…" at bounding box center [417, 361] width 346 height 535
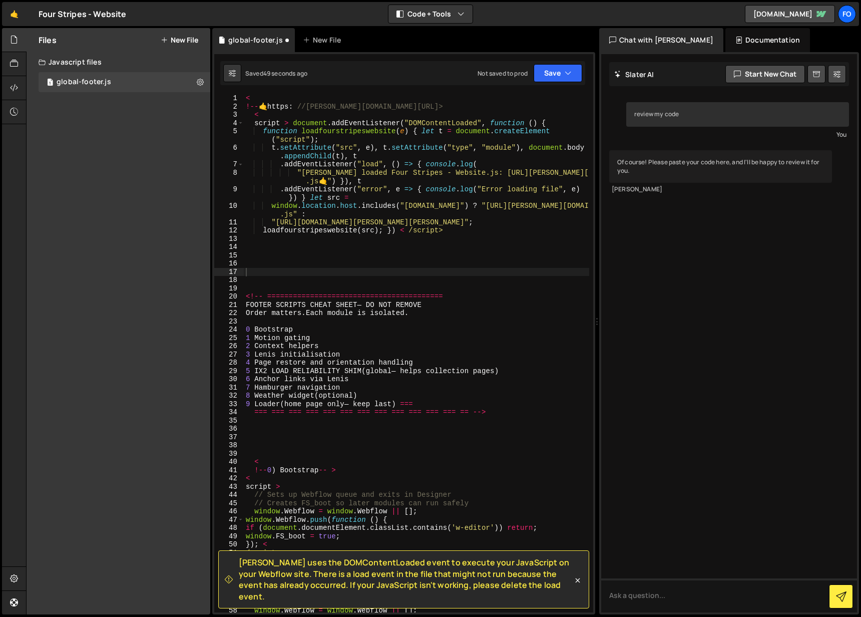
click at [694, 306] on div "review my code You Of course! Please paste your code here, and I'll be happy to…" at bounding box center [729, 333] width 256 height 558
click at [371, 236] on div "< !-- 🤙 https : //slater.app/17235.js--> < script > document . addEventListener…" at bounding box center [417, 361] width 346 height 535
click at [576, 74] on button "Save" at bounding box center [558, 73] width 49 height 18
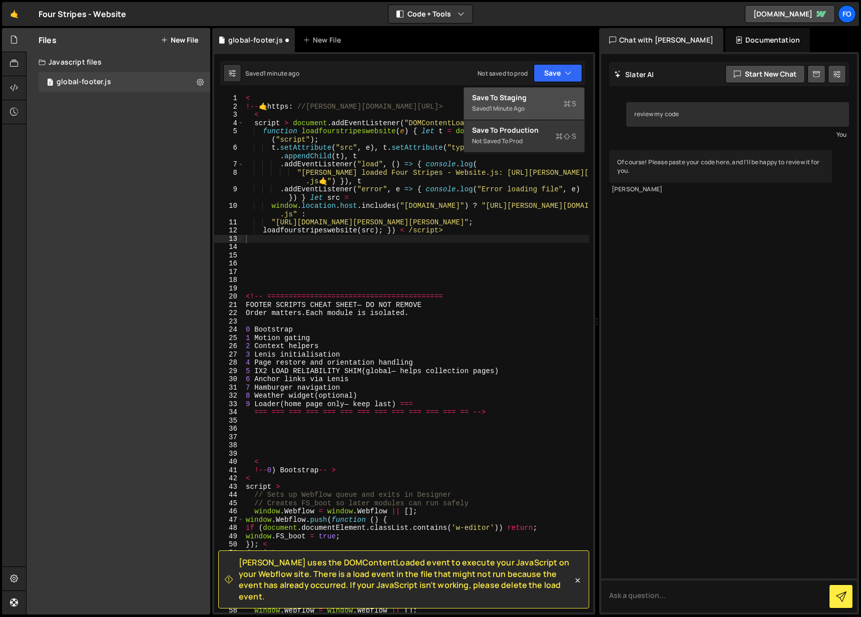
click at [512, 102] on div "Save to Staging S" at bounding box center [524, 98] width 104 height 10
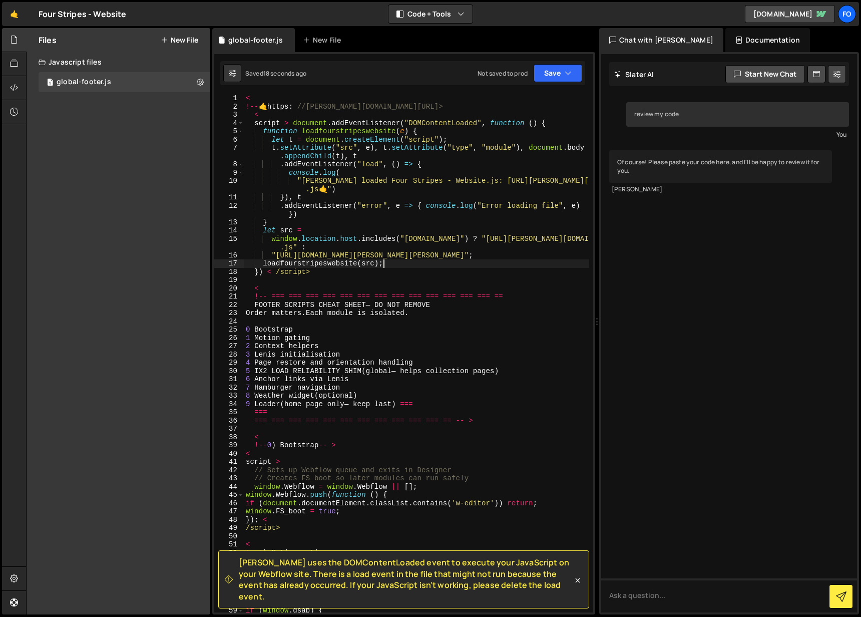
click at [453, 267] on div "< !-- 🤙 https : //slater.app/17235.js--> < script > document . addEventListener…" at bounding box center [417, 361] width 346 height 535
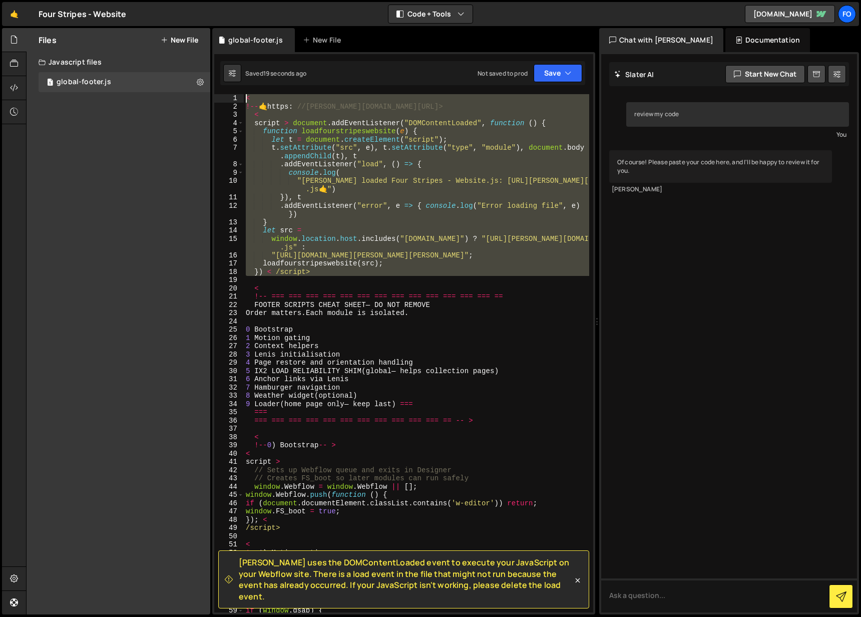
drag, startPoint x: 333, startPoint y: 278, endPoint x: 164, endPoint y: 45, distance: 288.0
click at [164, 45] on div "Files New File Create your first file Get started by starting a Javascript or C…" at bounding box center [443, 321] width 835 height 587
type textarea "< !--🤙https: //slater.app/17235.js-->"
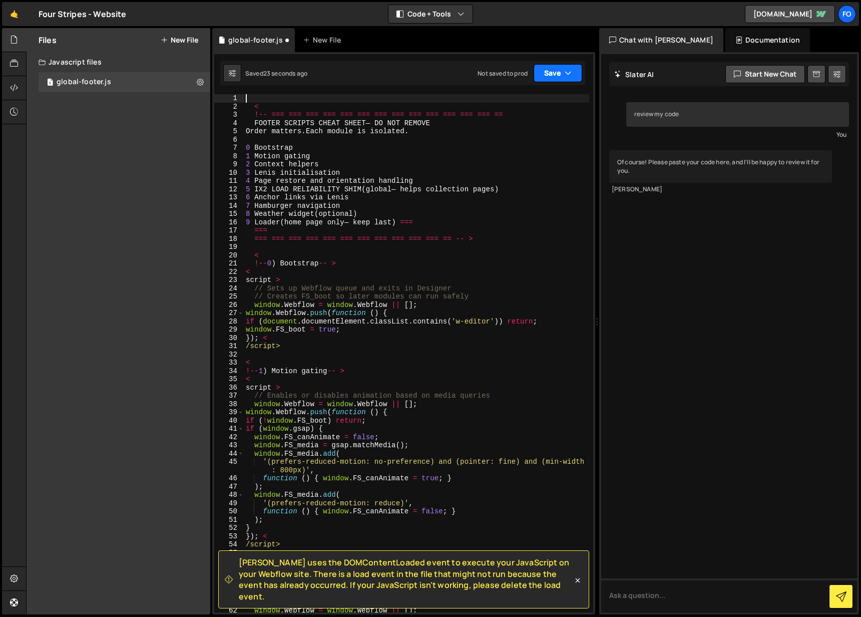
click at [546, 74] on button "Save" at bounding box center [558, 73] width 49 height 18
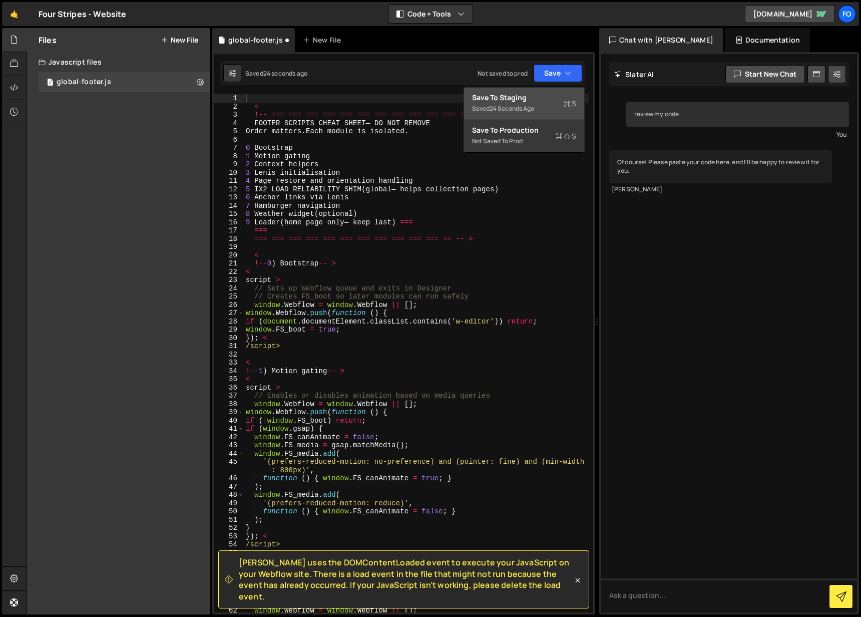
click at [515, 100] on div "Save to Staging S" at bounding box center [524, 98] width 104 height 10
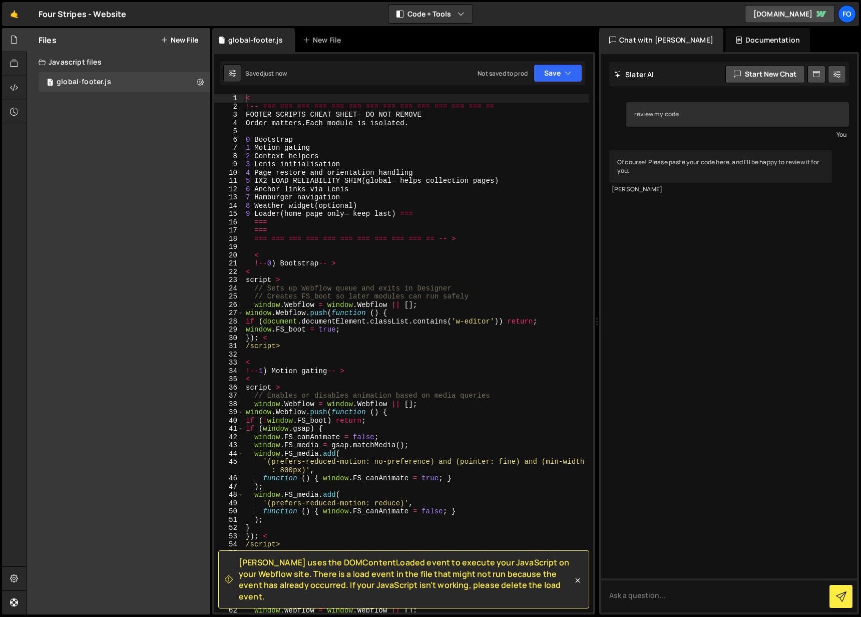
click at [245, 105] on div "< !-- === === === === === === === === === === === === === == FOOTER SCRIPTS CHE…" at bounding box center [417, 361] width 346 height 535
type textarea "<!-- === === === === === === === === === === === === === =="
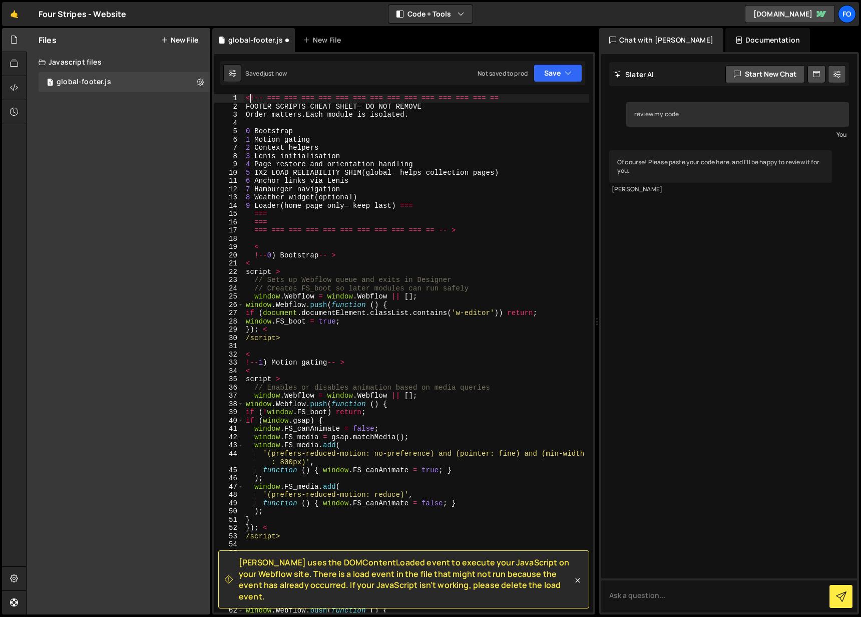
drag, startPoint x: 706, startPoint y: 270, endPoint x: 709, endPoint y: 287, distance: 17.3
click at [706, 271] on div "review my code You Of course! Please paste your code here, and I'll be happy to…" at bounding box center [729, 333] width 256 height 558
click at [653, 599] on textarea at bounding box center [729, 595] width 256 height 34
type textarea "U"
type textarea "Will it work"
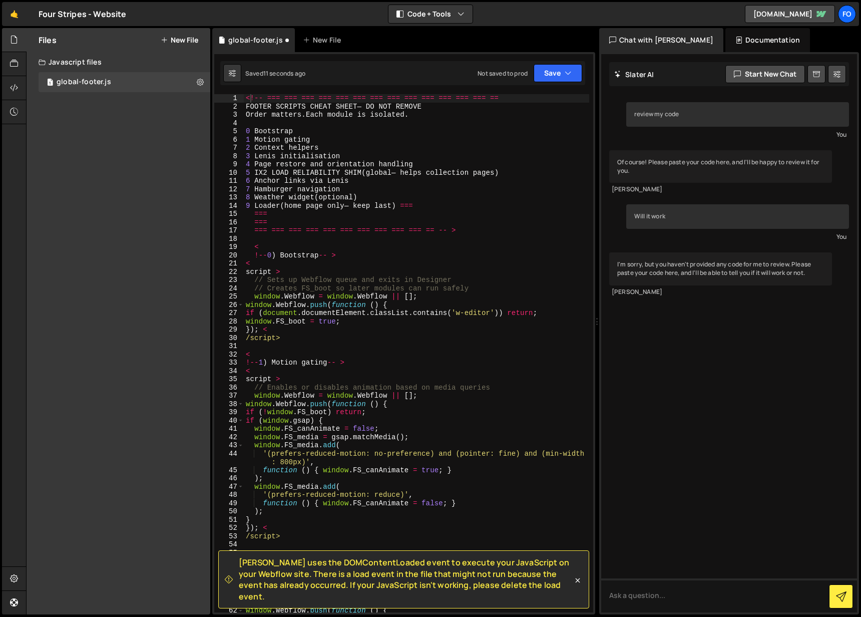
click at [782, 323] on div "review my code You Of course! Please paste your code here, and I'll be happy to…" at bounding box center [729, 333] width 256 height 558
click at [441, 190] on div "<!-- === === === === === === === === === === === === === == FOOTER SCRIPTS CHEA…" at bounding box center [417, 361] width 346 height 535
type textarea "/script>"
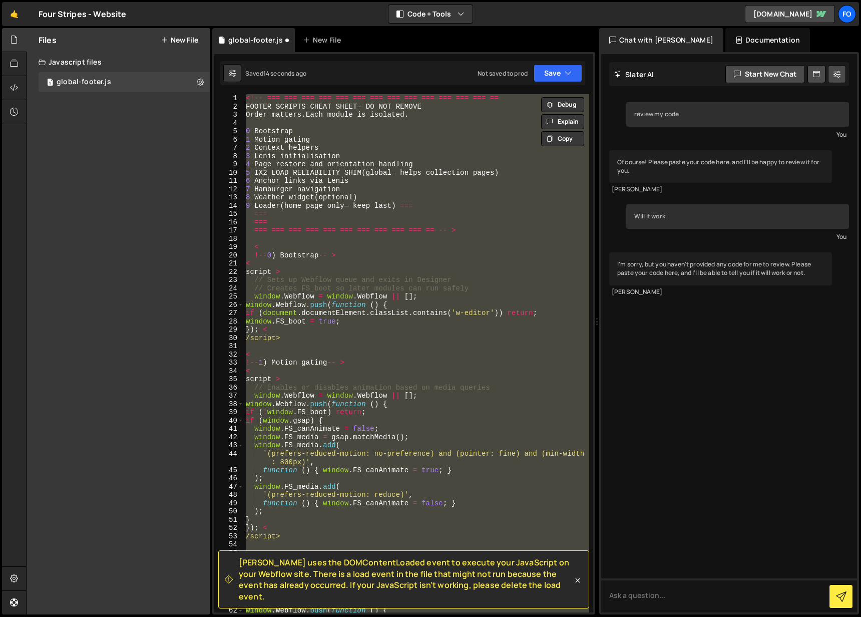
click at [723, 367] on div "review my code You Of course! Please paste your code here, and I'll be happy to…" at bounding box center [729, 333] width 256 height 558
click at [668, 596] on textarea at bounding box center [729, 595] width 256 height 34
paste textarea "<!-- === === === === === === === === === === === === === == FOOTER SCRIPTS CHEA…"
type textarea "<!-- === === === === === === === === === === === === === == FOOTER SCRIPTS CHEA…"
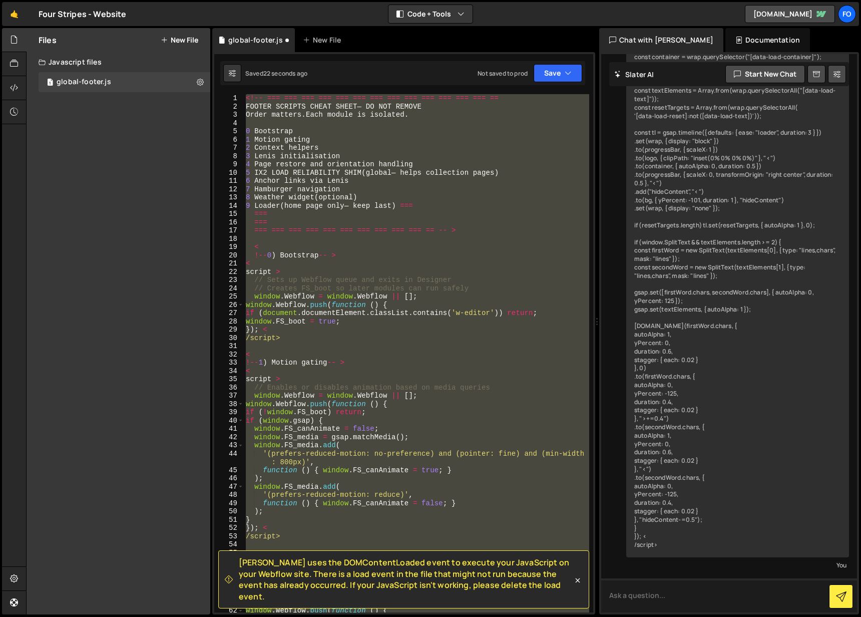
scroll to position [3509, 0]
click at [657, 593] on textarea at bounding box center [729, 595] width 256 height 34
type textarea "can you confirm it is aligned with webflow ?"
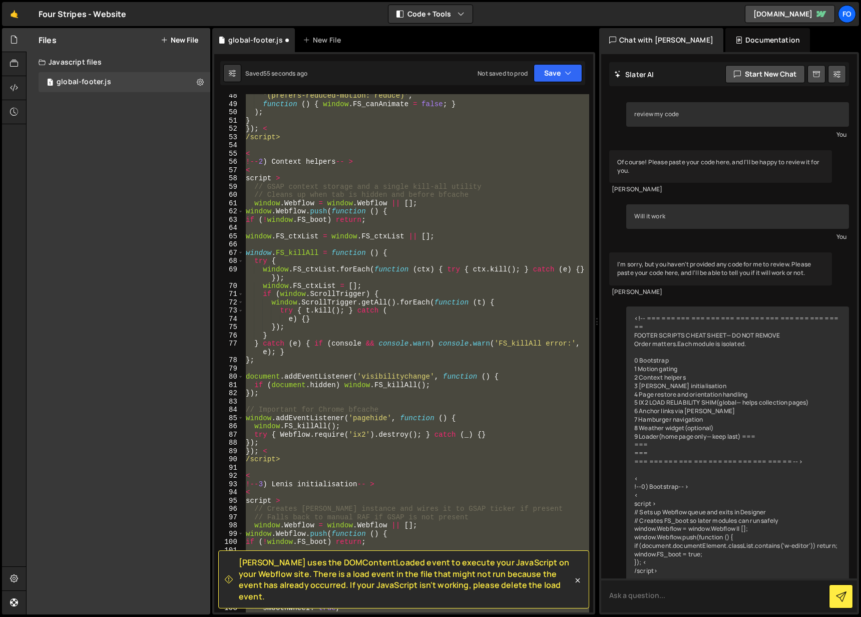
scroll to position [772, 0]
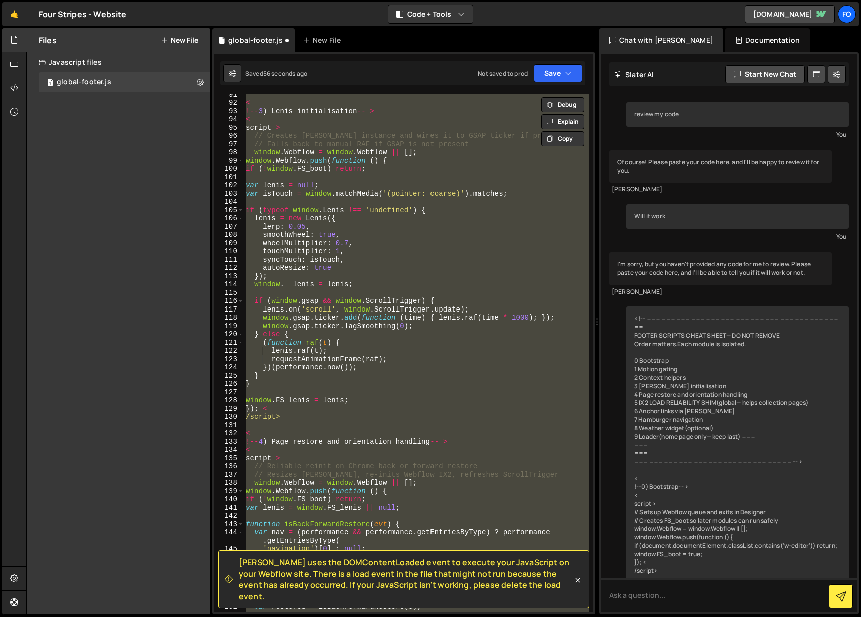
click at [80, 118] on div "Files New File Create your first file Get started by starting a Javascript or C…" at bounding box center [119, 321] width 184 height 586
click at [79, 66] on div "Javascript files" at bounding box center [119, 62] width 184 height 20
click at [6, 66] on div at bounding box center [14, 64] width 25 height 24
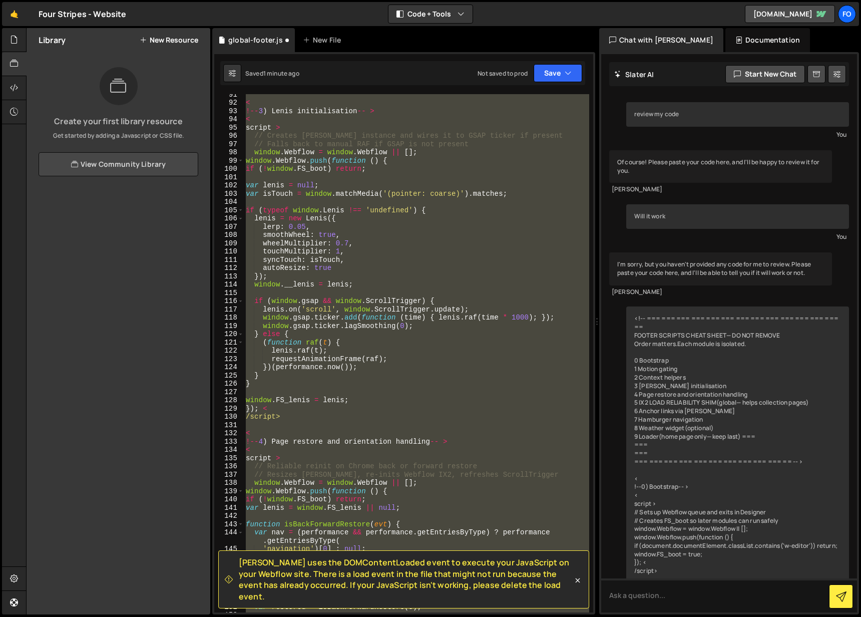
click at [143, 165] on link "View Community Library" at bounding box center [119, 164] width 160 height 24
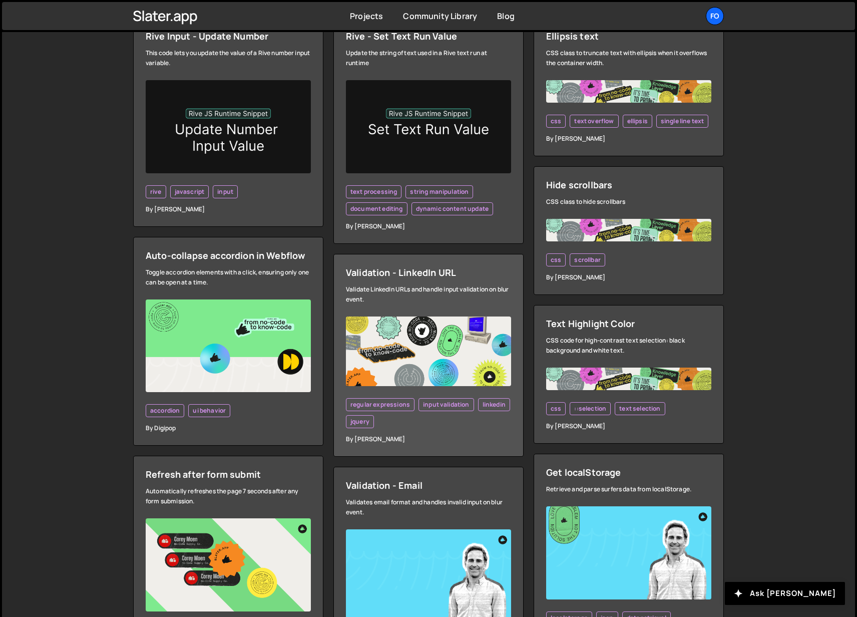
scroll to position [348, 0]
click at [421, 357] on img at bounding box center [428, 351] width 165 height 70
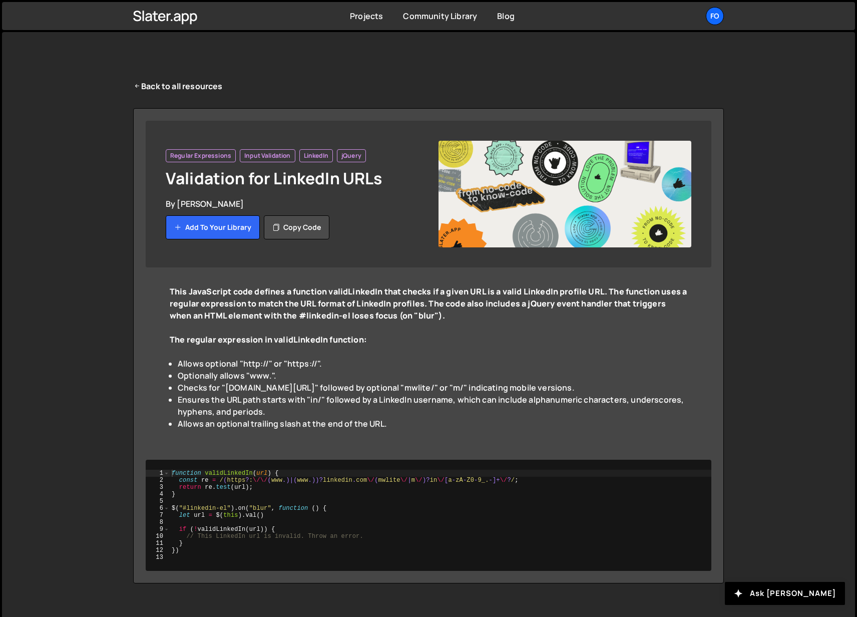
click at [545, 176] on img at bounding box center [565, 194] width 253 height 107
click at [517, 186] on img at bounding box center [565, 194] width 253 height 107
click at [203, 155] on span "Regular Expressions" at bounding box center [200, 156] width 61 height 8
drag, startPoint x: 203, startPoint y: 155, endPoint x: 342, endPoint y: 151, distance: 138.8
click at [342, 151] on div "Regular Expressions Input Validation LinkedIn jQuery" at bounding box center [292, 155] width 253 height 13
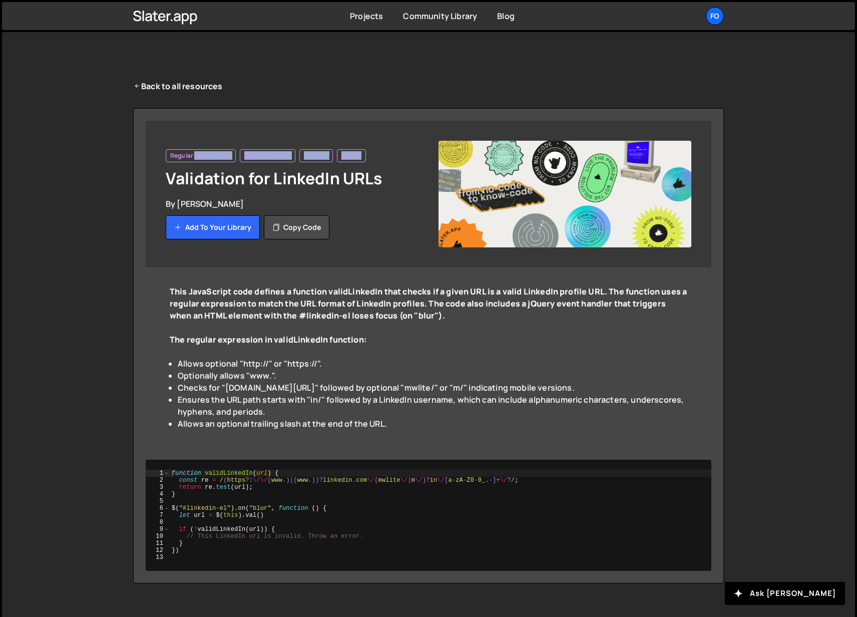
click at [357, 153] on span "jQuery" at bounding box center [352, 156] width 20 height 8
click at [170, 94] on div "Back to all resources Regular Expressions Input Validation LinkedIn jQuery Vali…" at bounding box center [428, 331] width 621 height 599
click at [169, 88] on link "Back to all resources" at bounding box center [178, 86] width 90 height 12
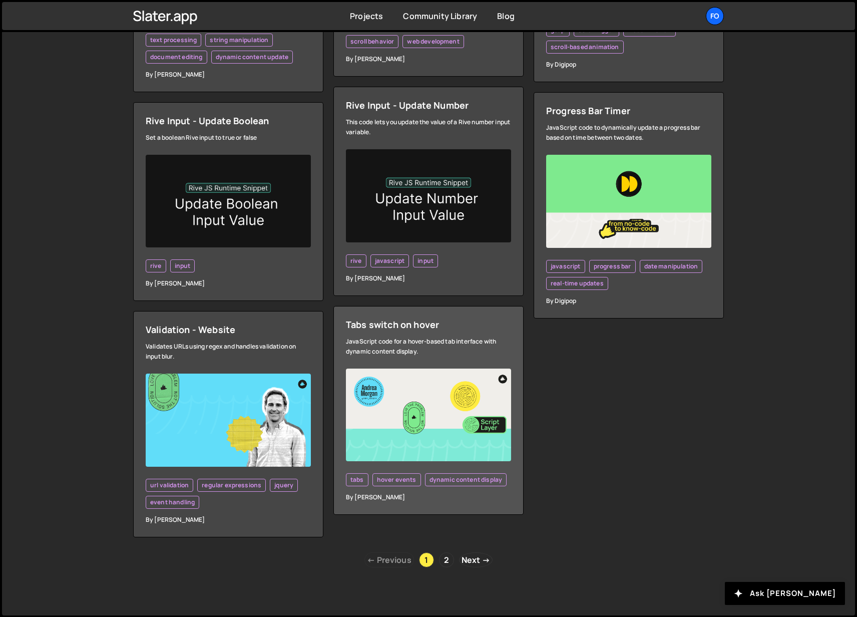
scroll to position [2657, 0]
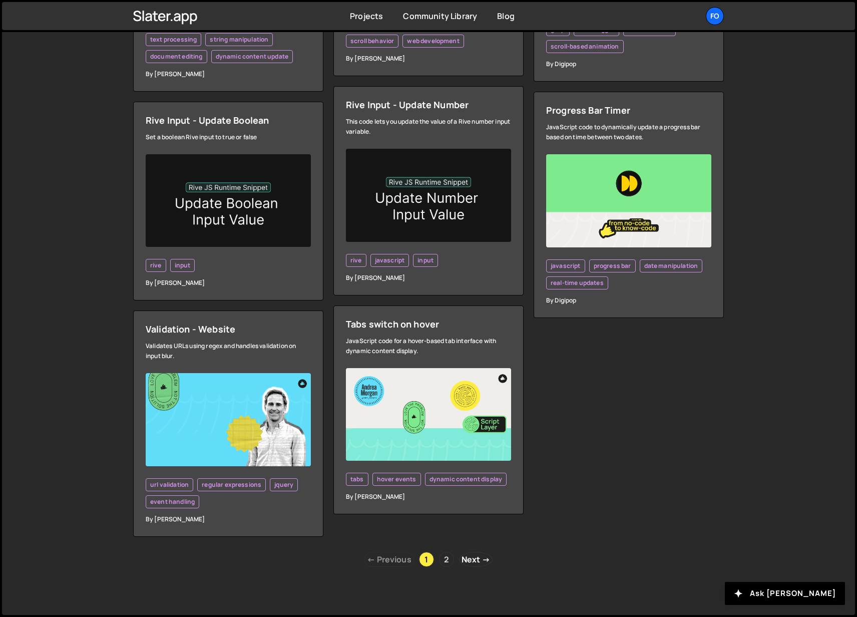
click at [446, 559] on link "2" at bounding box center [446, 559] width 15 height 15
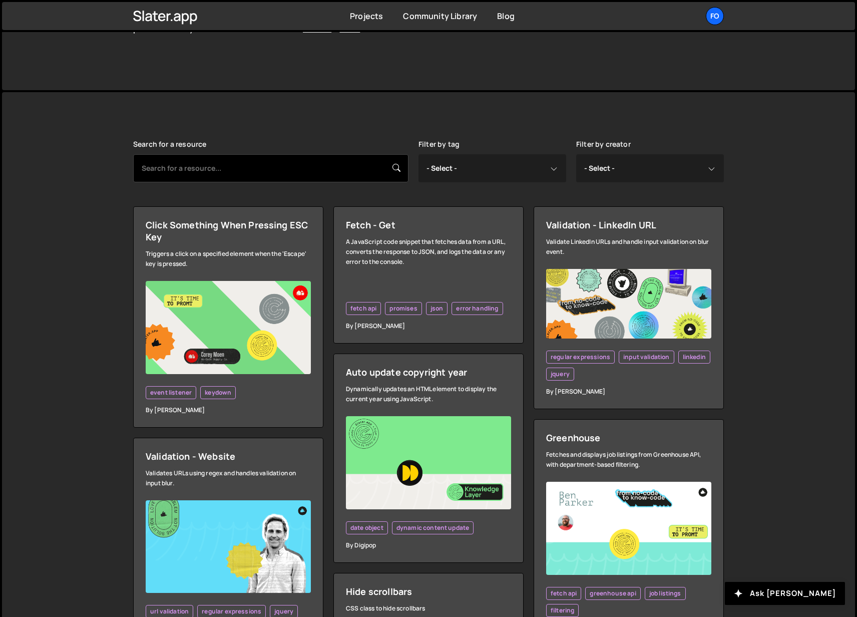
scroll to position [305, 0]
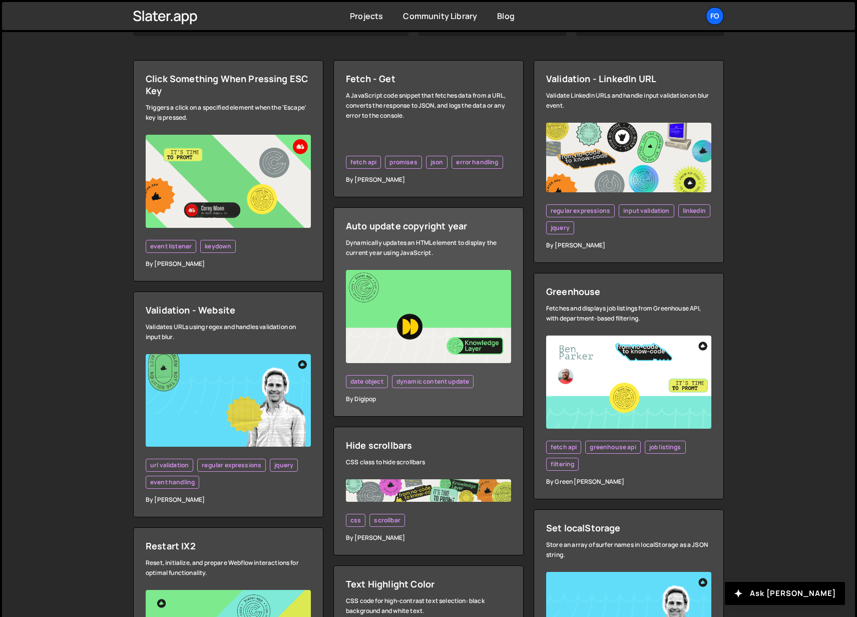
click at [418, 332] on img at bounding box center [428, 316] width 165 height 93
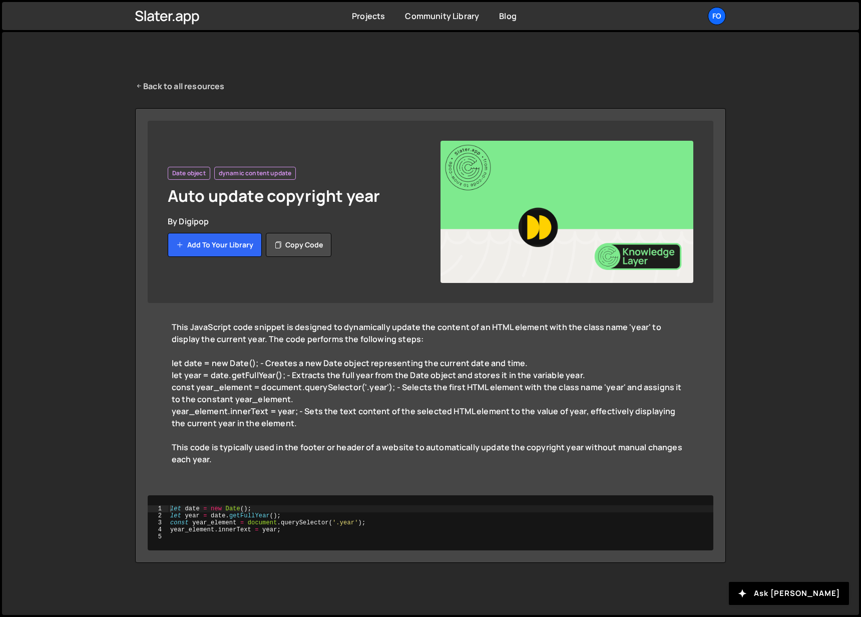
click at [170, 90] on link "Back to all resources" at bounding box center [180, 86] width 90 height 12
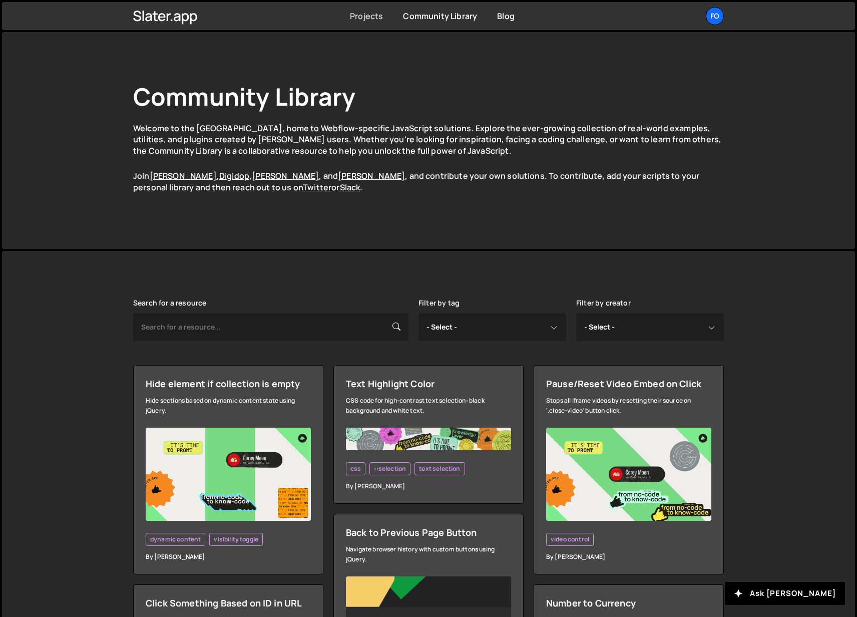
click at [370, 15] on link "Projects" at bounding box center [366, 16] width 33 height 11
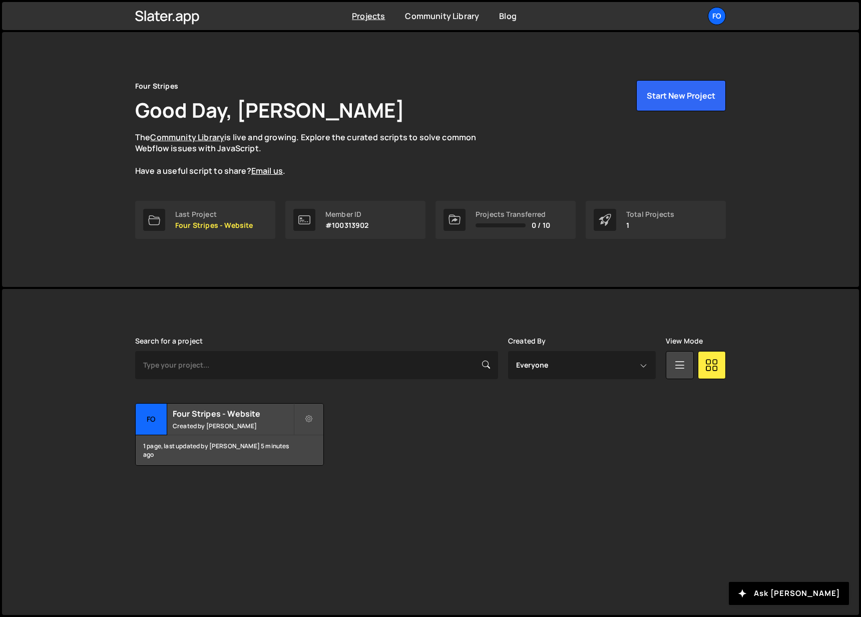
click at [513, 476] on div "[PERSON_NAME] is designed for desktop use. Please use a larger screen to access…" at bounding box center [430, 401] width 621 height 225
click at [468, 279] on div "Four Stripes Good Day, [PERSON_NAME] The Community Library is live and growing.…" at bounding box center [430, 159] width 621 height 255
click at [431, 14] on link "Community Library" at bounding box center [442, 16] width 74 height 11
click at [453, 113] on div "Four Stripes Good Day, [PERSON_NAME] The Community Library is live and growing.…" at bounding box center [430, 128] width 591 height 97
